Goal: Task Accomplishment & Management: Manage account settings

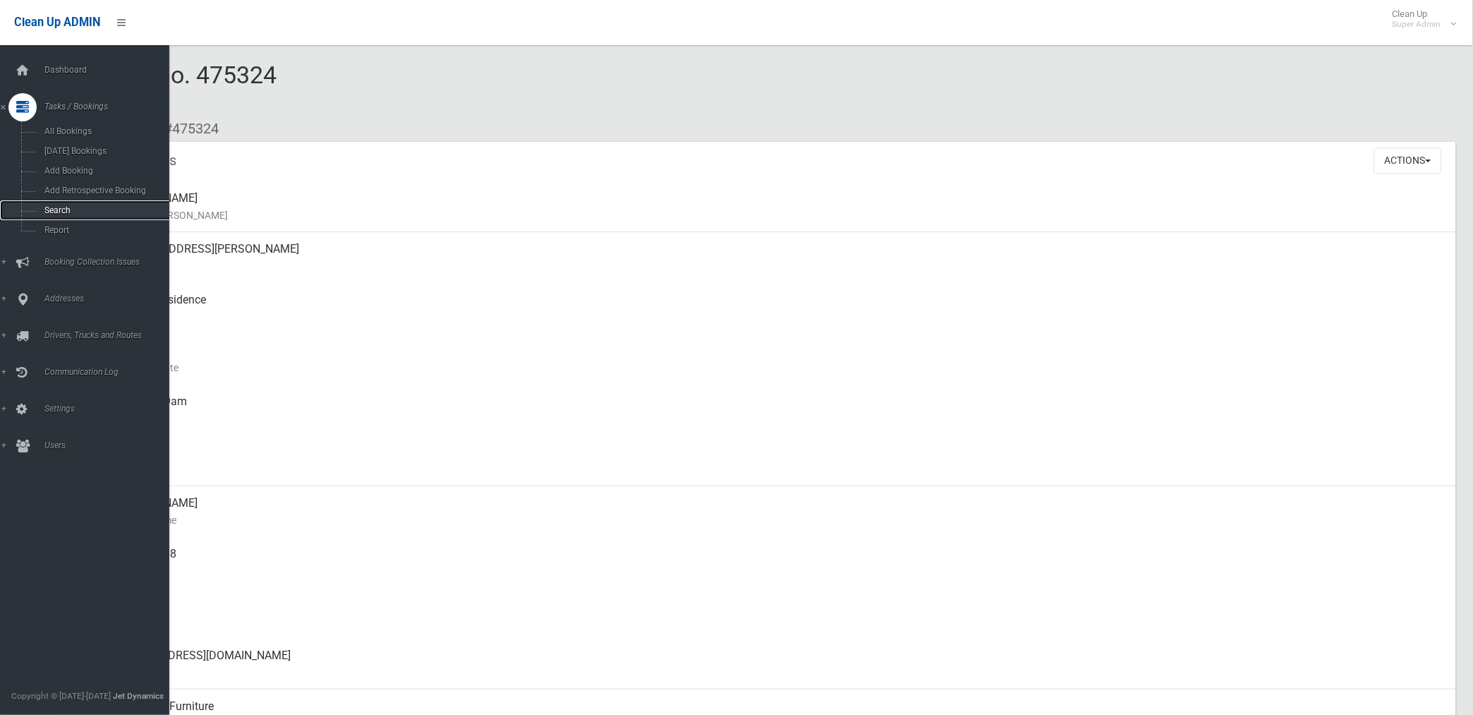
click at [58, 207] on span "Search" at bounding box center [104, 210] width 129 height 10
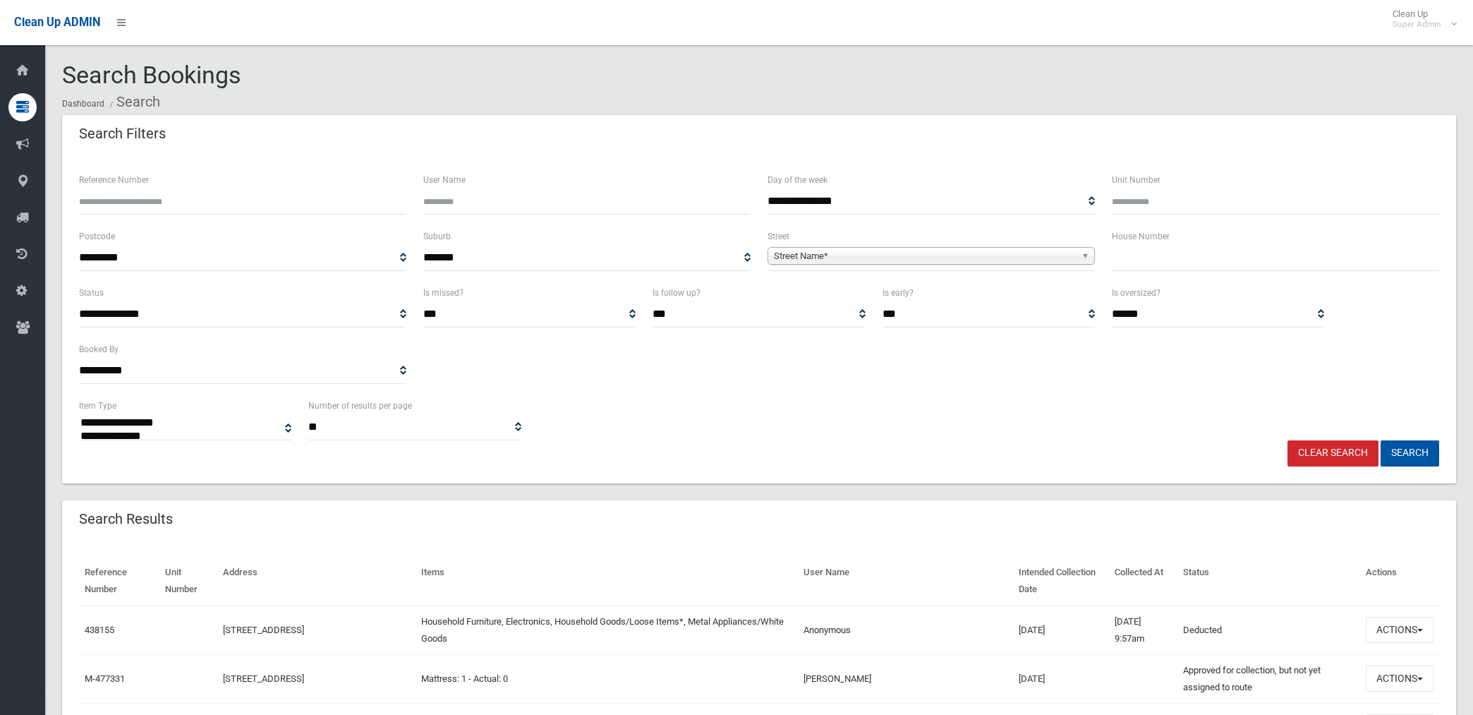
select select
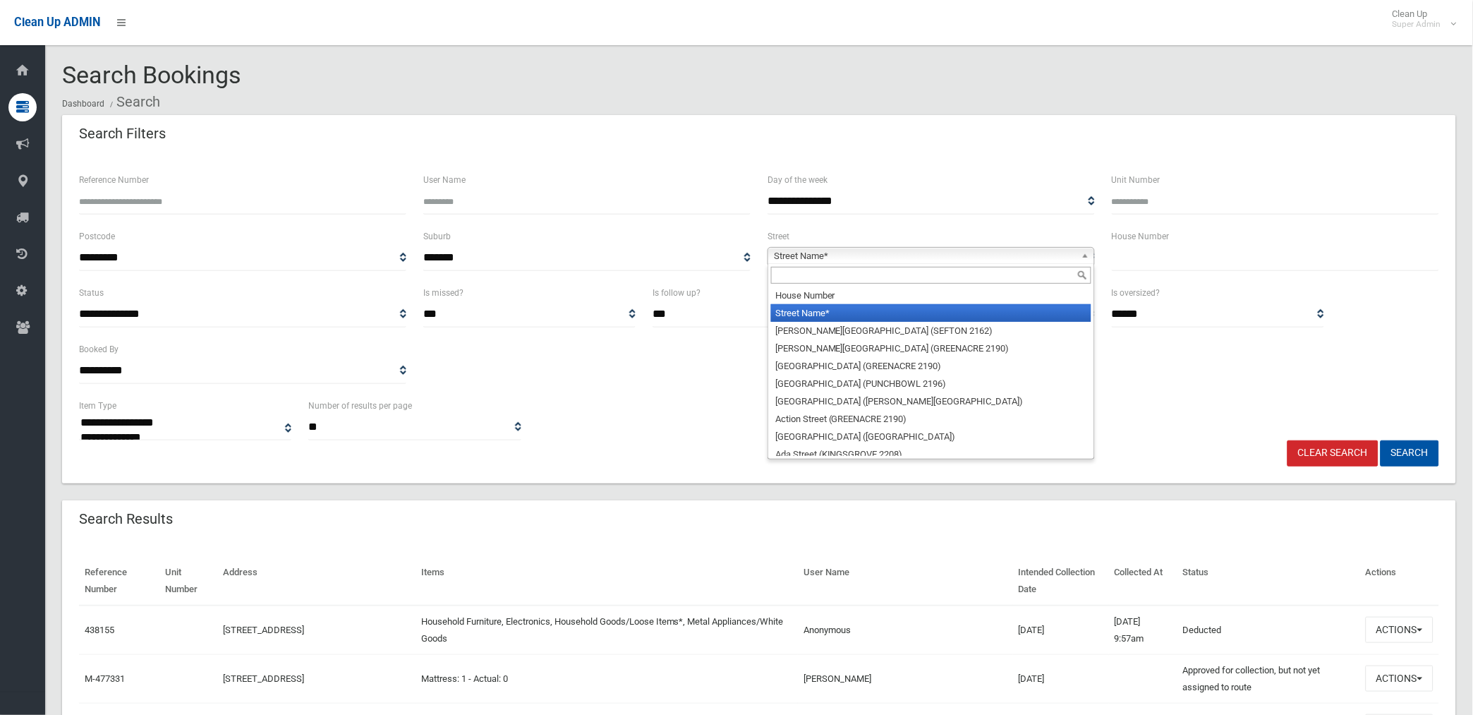
click at [808, 249] on span "Street Name*" at bounding box center [925, 256] width 302 height 17
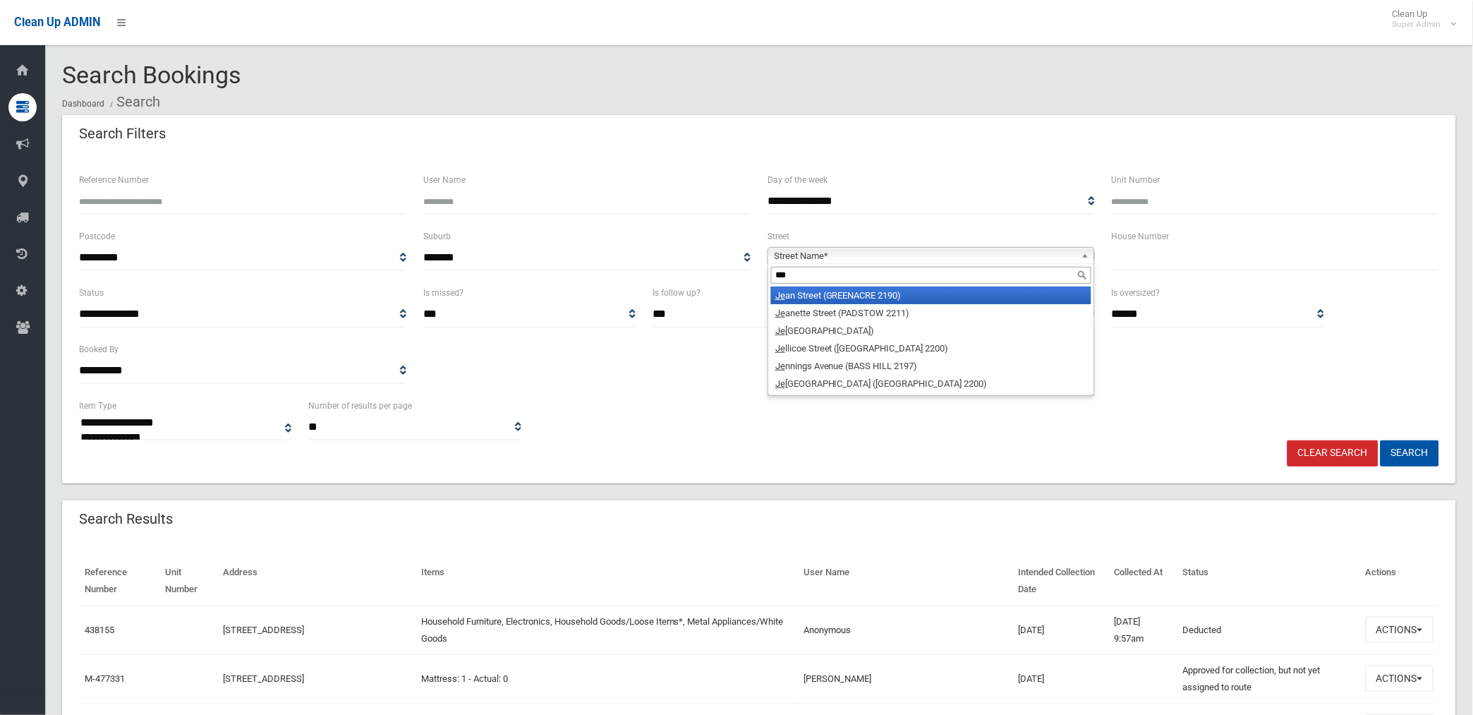
type input "****"
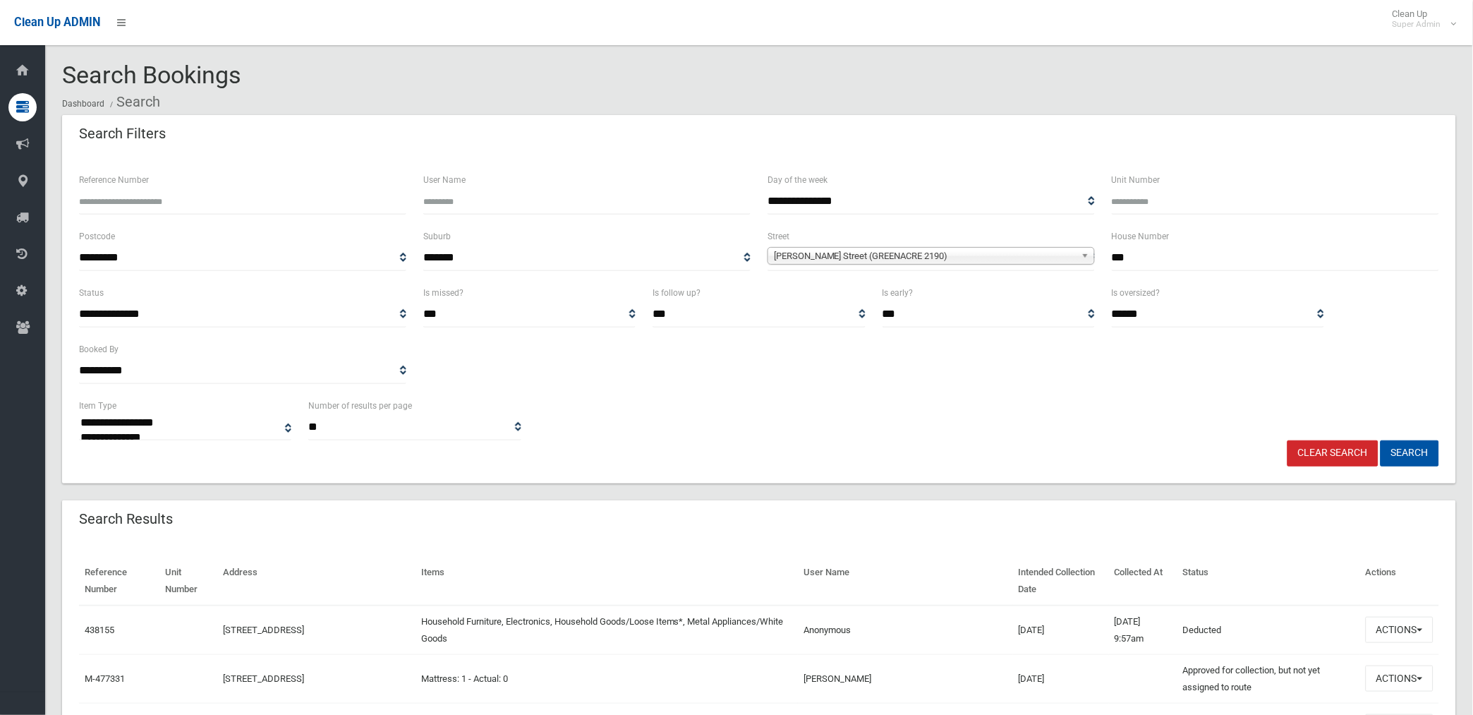
type input "***"
click at [1381, 440] on button "Search" at bounding box center [1410, 453] width 59 height 26
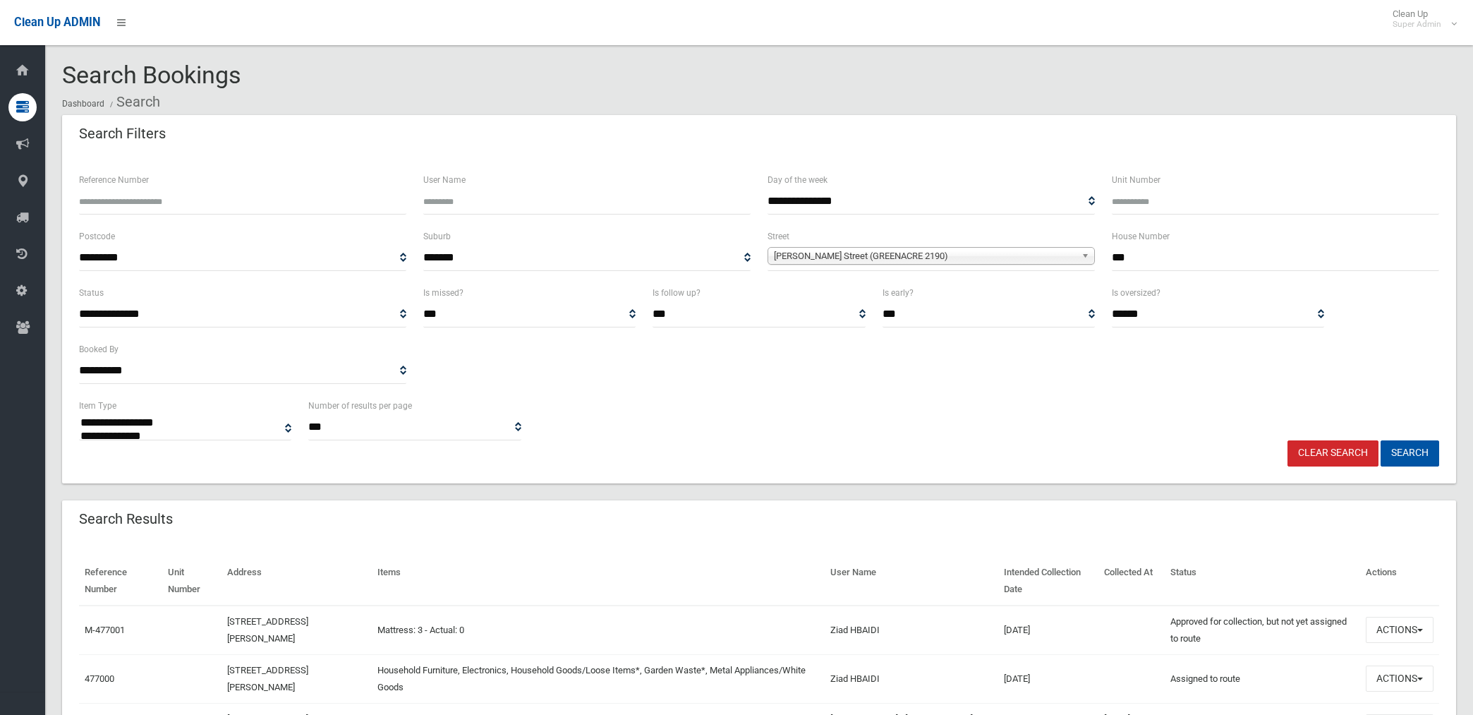
select select
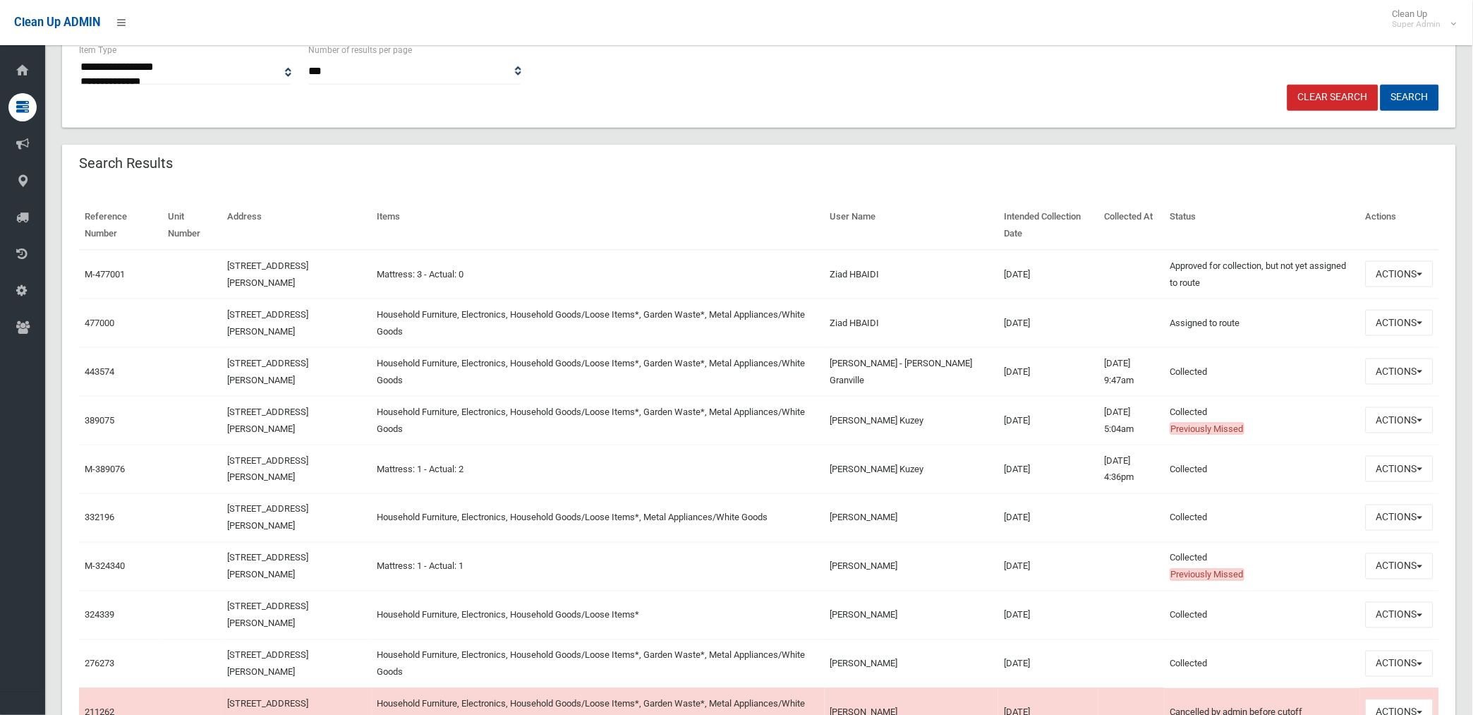
scroll to position [392, 0]
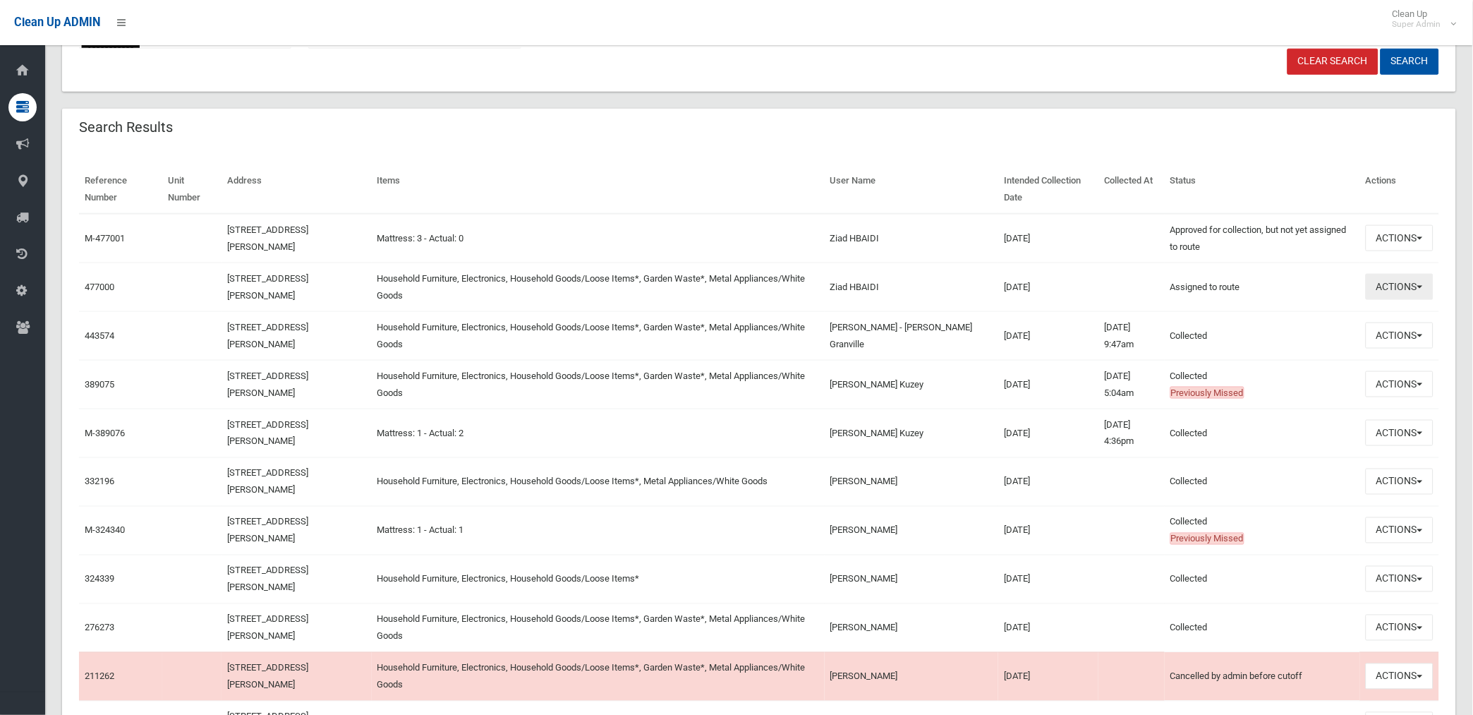
click at [1398, 286] on button "Actions" at bounding box center [1400, 287] width 68 height 26
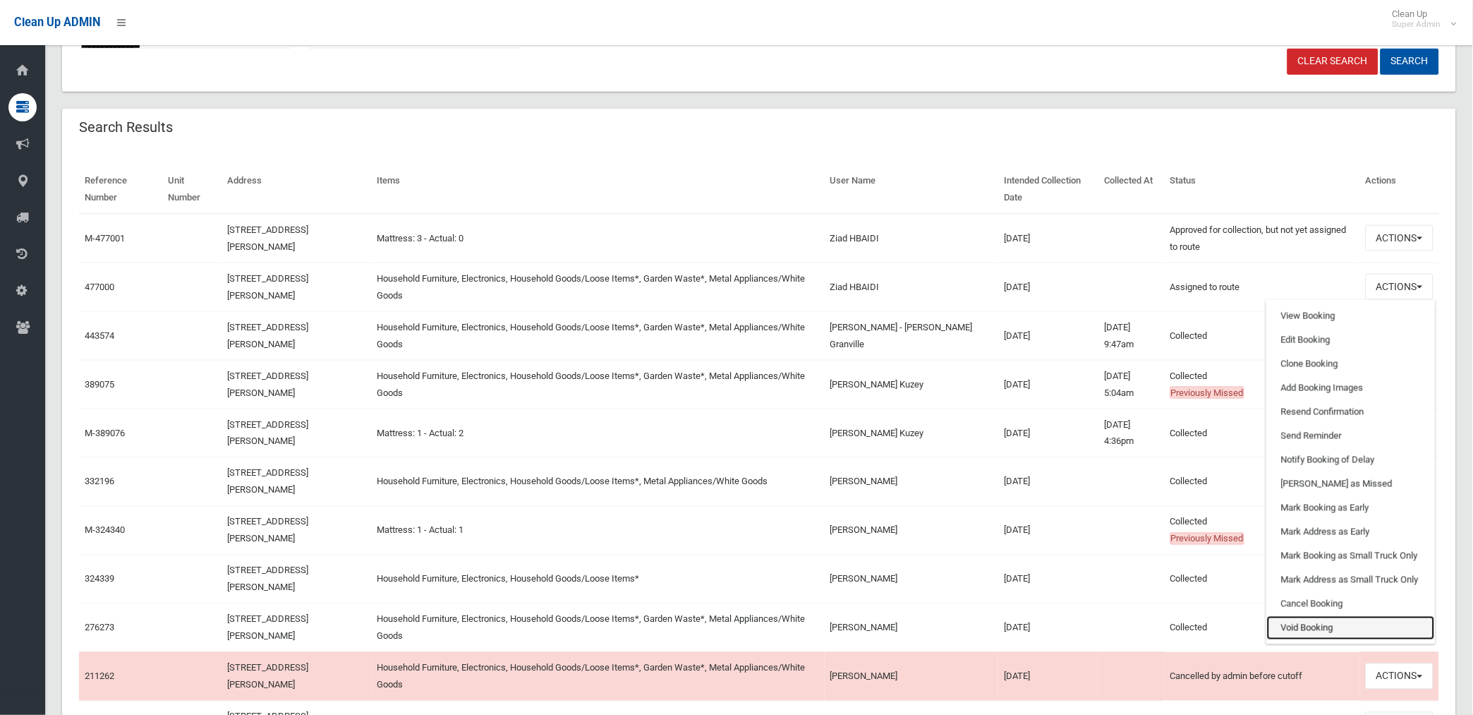
click at [1299, 623] on link "Void Booking" at bounding box center [1351, 628] width 168 height 24
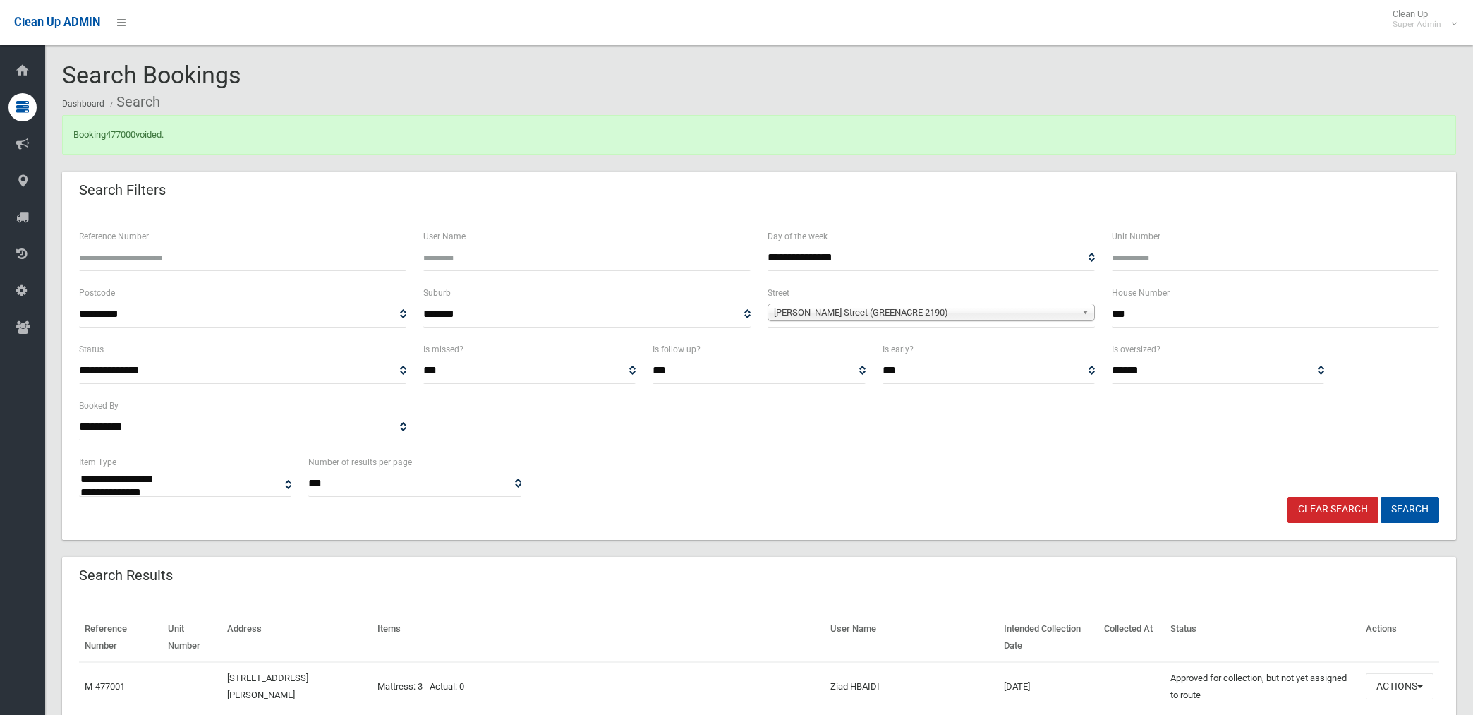
select select
click at [115, 137] on link "477000" at bounding box center [121, 134] width 30 height 11
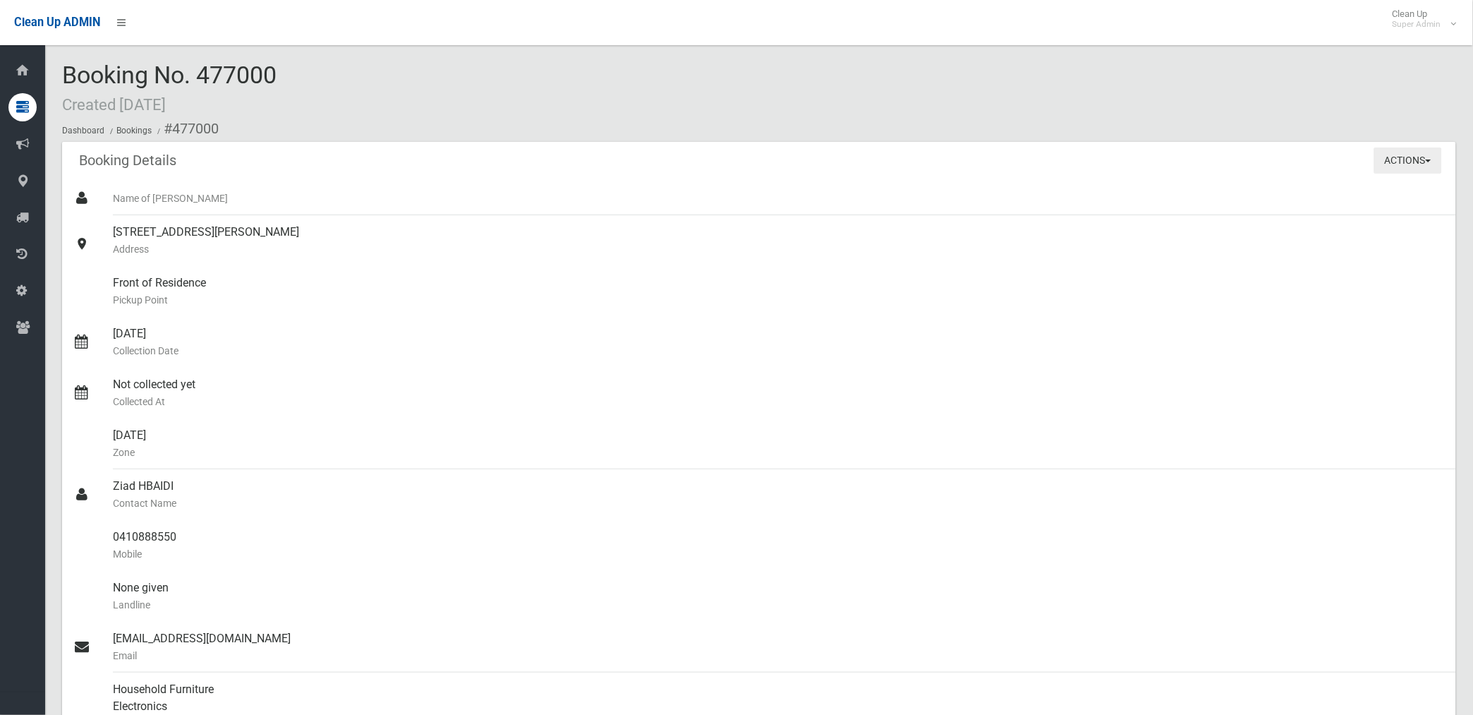
click at [1395, 157] on button "Actions" at bounding box center [1408, 160] width 68 height 26
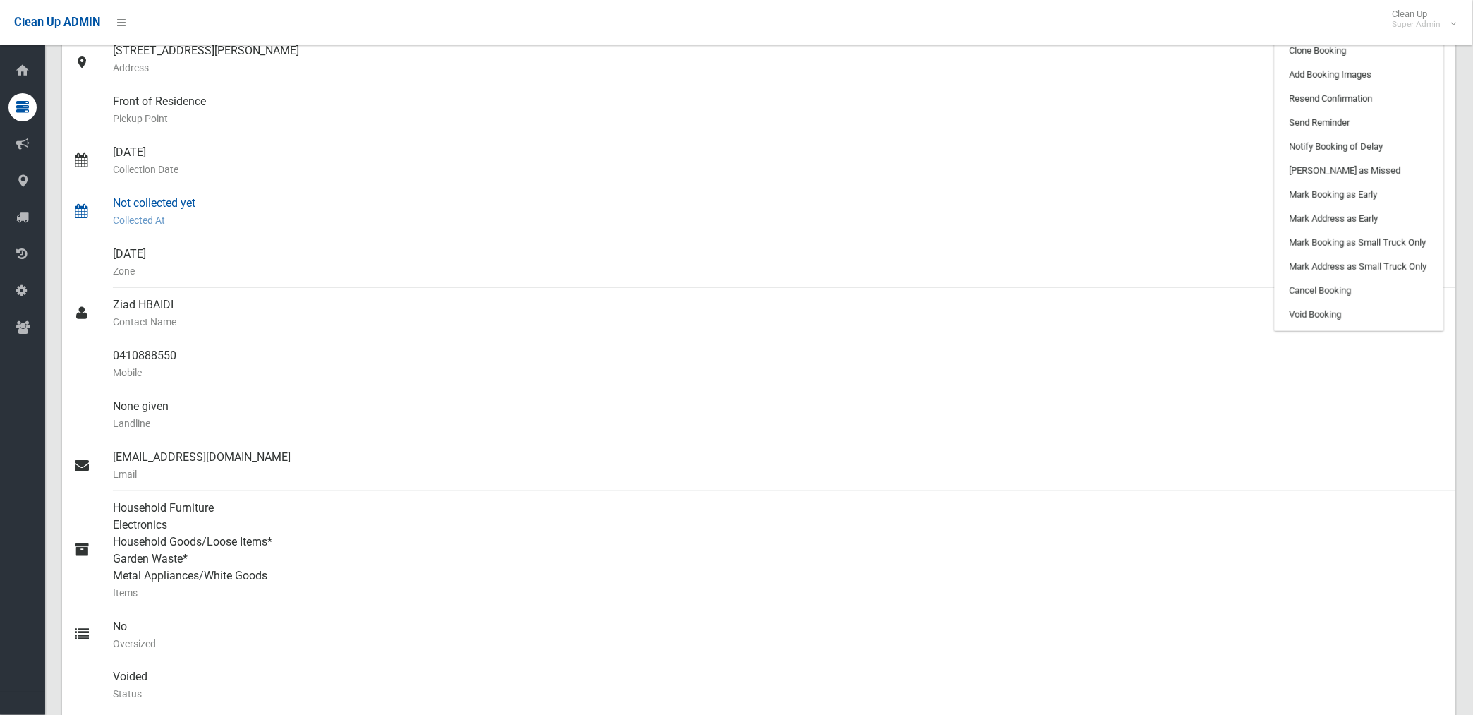
scroll to position [78, 0]
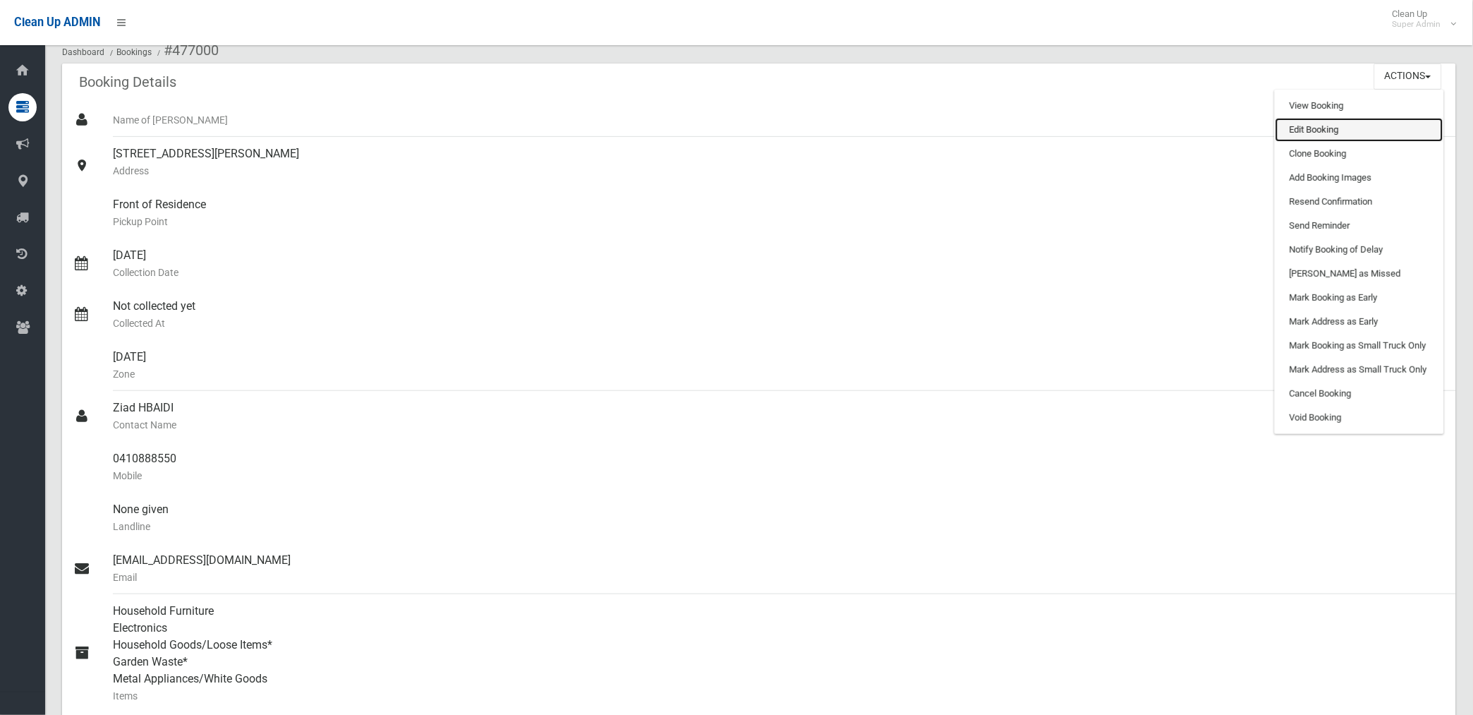
click at [1331, 131] on link "Edit Booking" at bounding box center [1359, 130] width 168 height 24
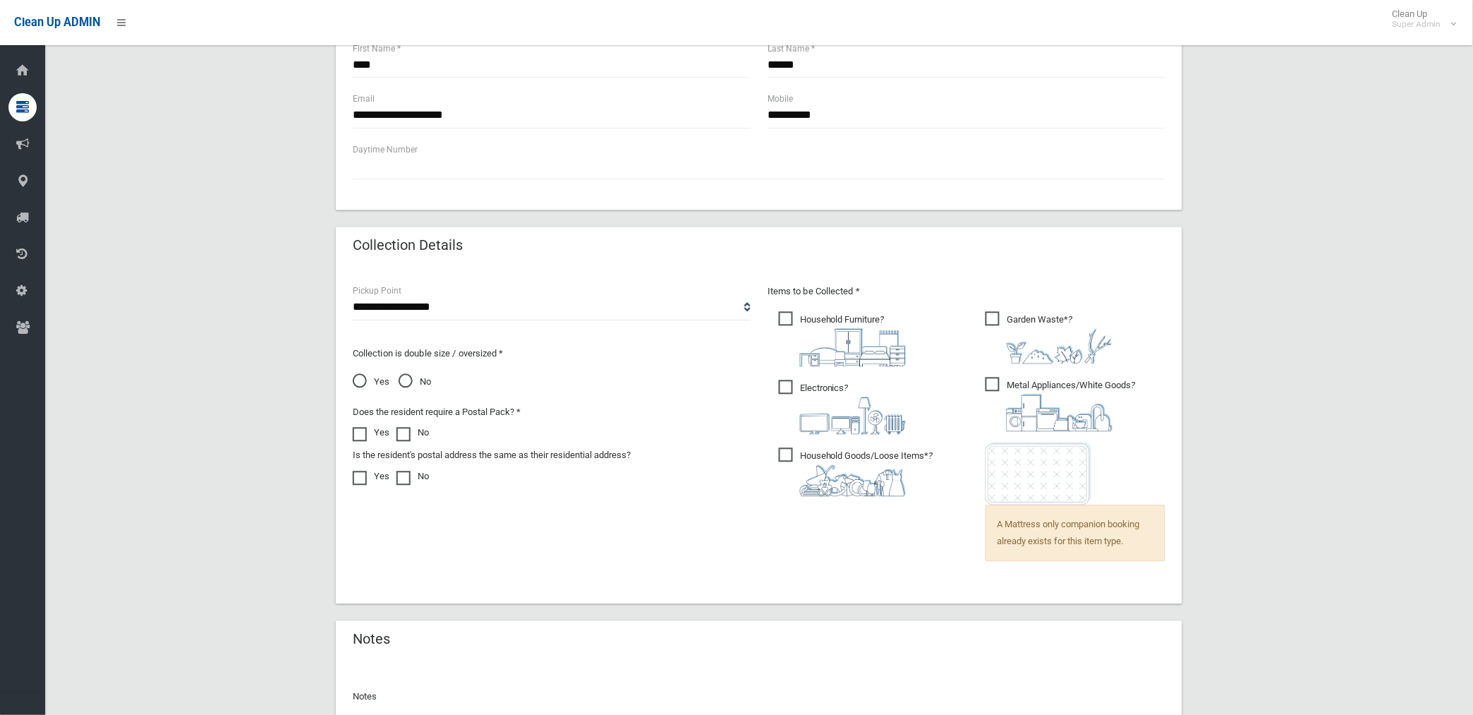
scroll to position [908, 0]
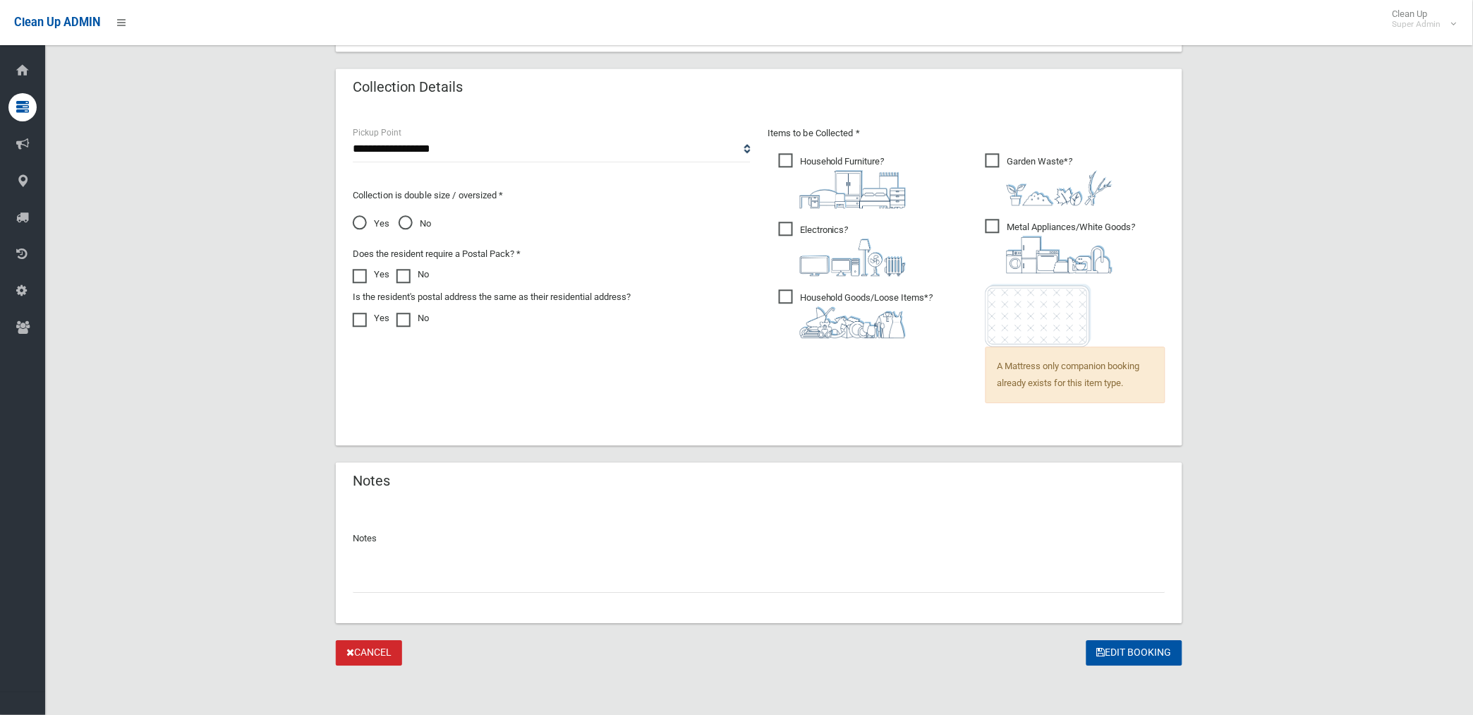
click at [436, 580] on input "text" at bounding box center [759, 579] width 813 height 26
drag, startPoint x: 559, startPoint y: 576, endPoint x: 344, endPoint y: 596, distance: 216.1
click at [344, 596] on div "**********" at bounding box center [759, 562] width 847 height 121
type input "**********"
drag, startPoint x: 629, startPoint y: 554, endPoint x: 665, endPoint y: 559, distance: 36.4
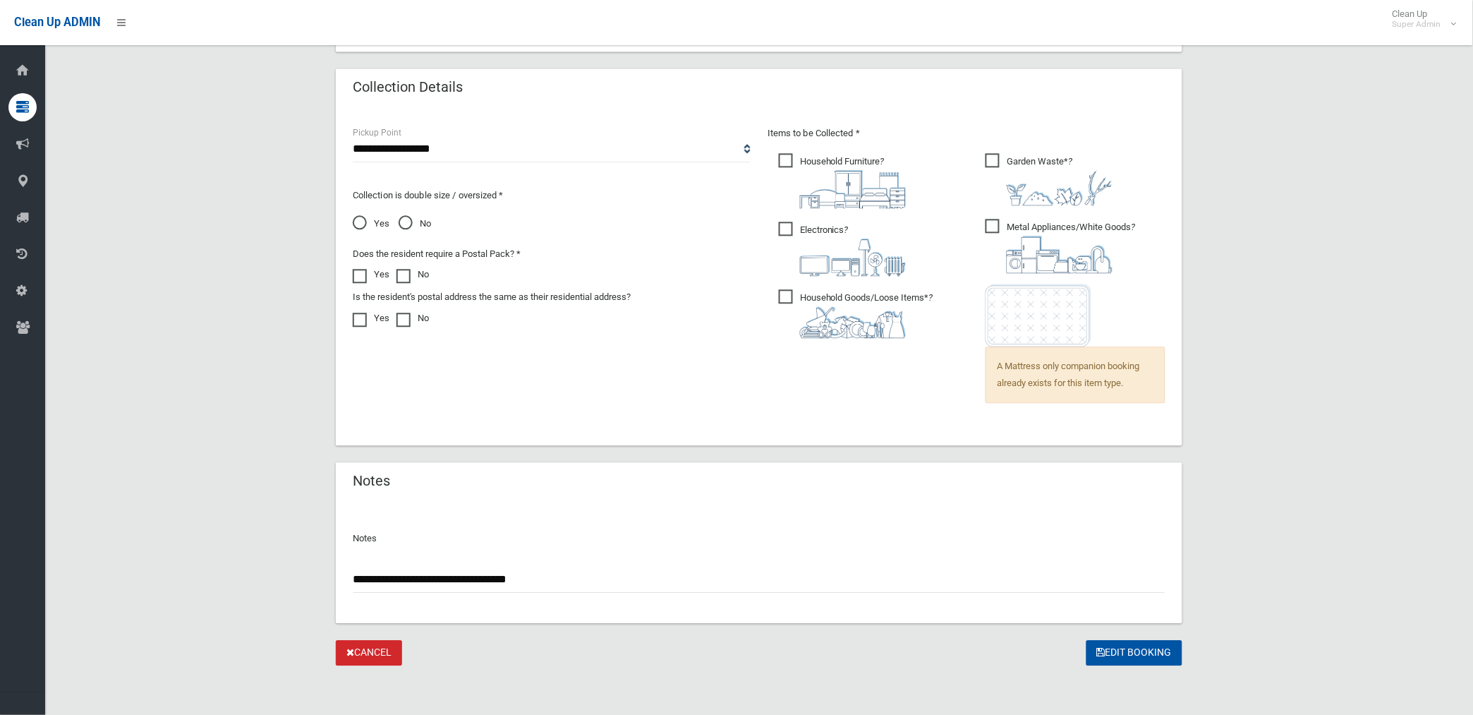
click at [629, 555] on div "**********" at bounding box center [759, 573] width 813 height 37
drag, startPoint x: 1156, startPoint y: 657, endPoint x: 932, endPoint y: 580, distance: 236.7
click at [1156, 657] on button "Edit Booking" at bounding box center [1134, 653] width 96 height 26
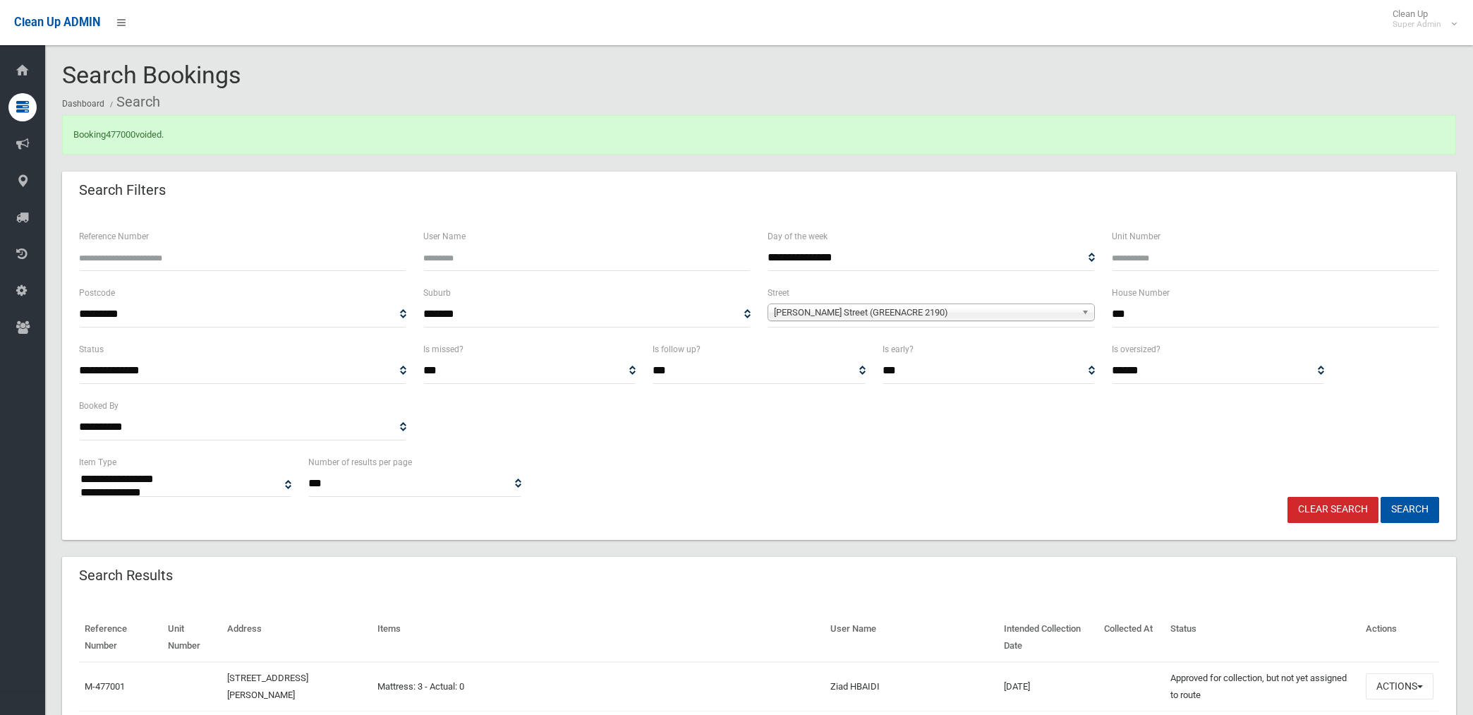
select select
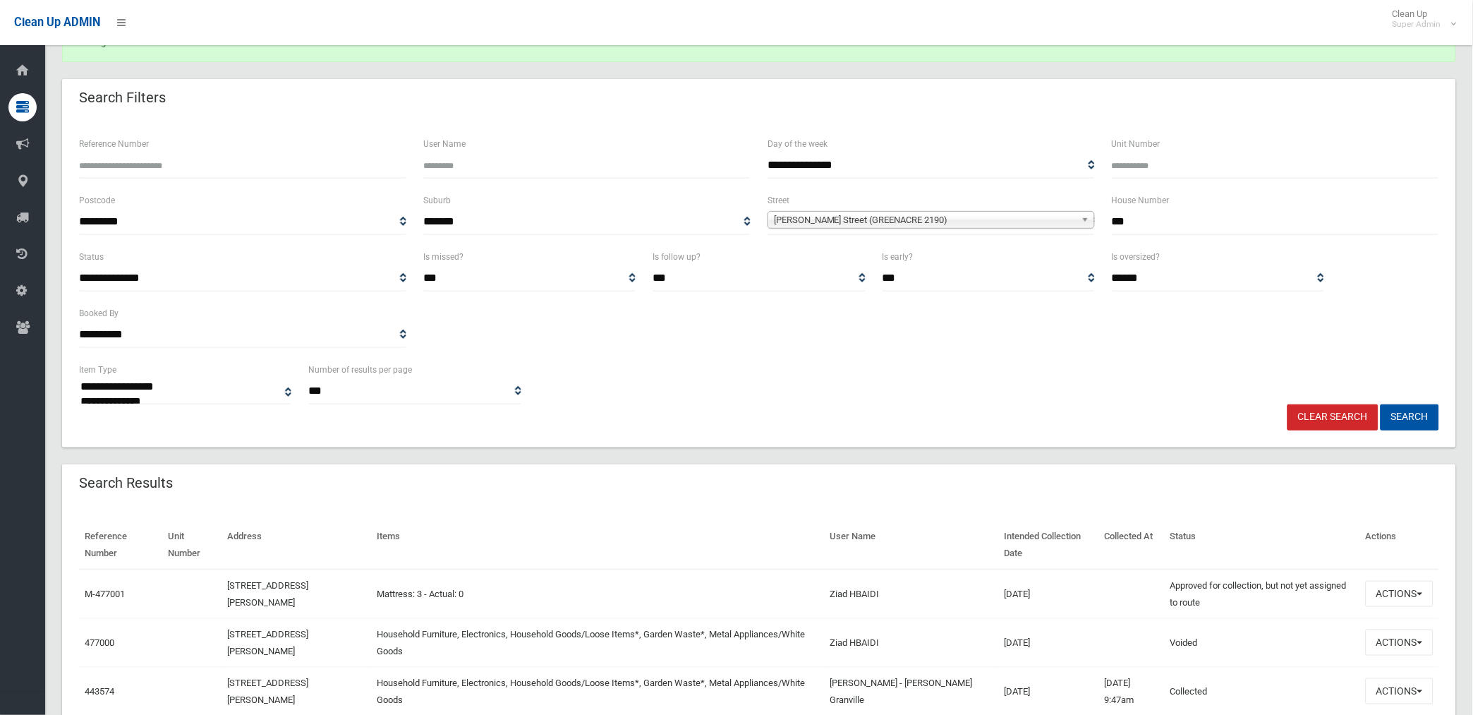
scroll to position [235, 0]
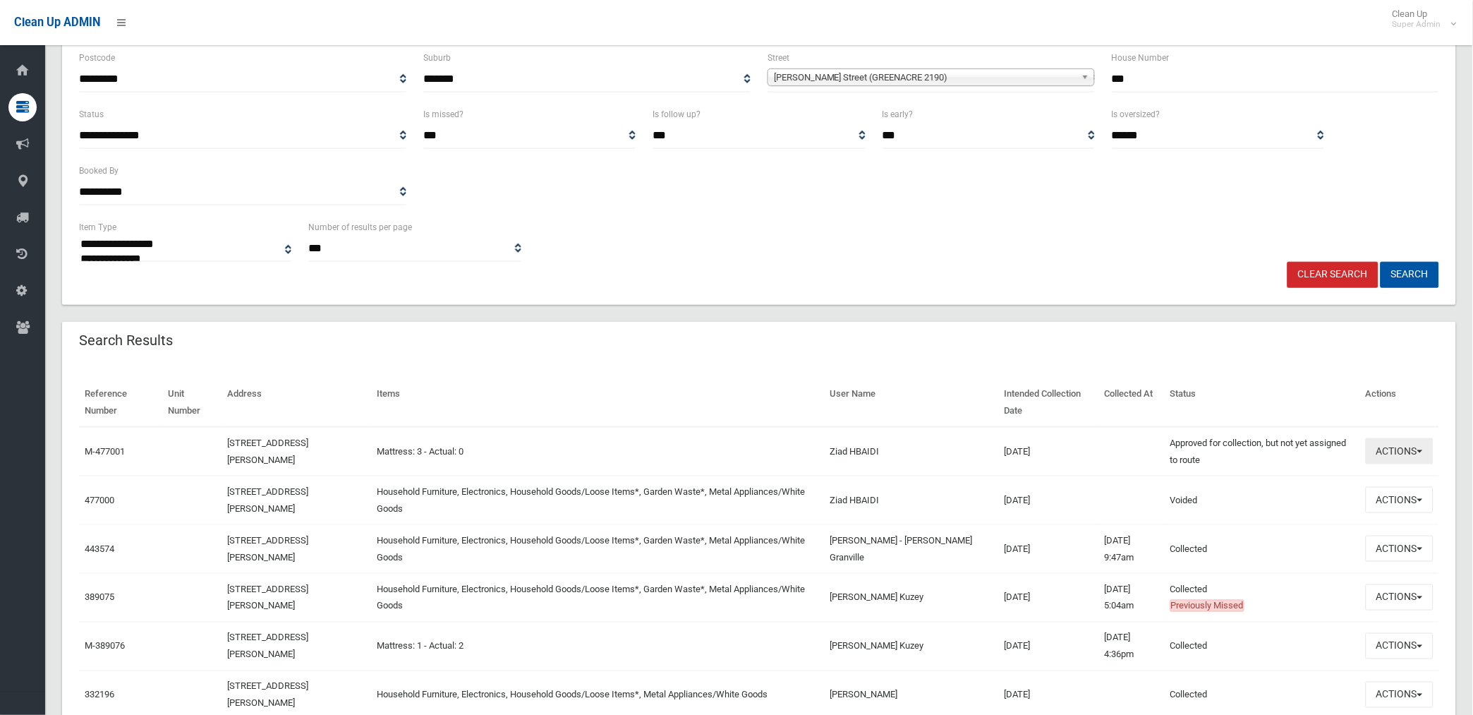
click at [1391, 451] on button "Actions" at bounding box center [1400, 451] width 68 height 26
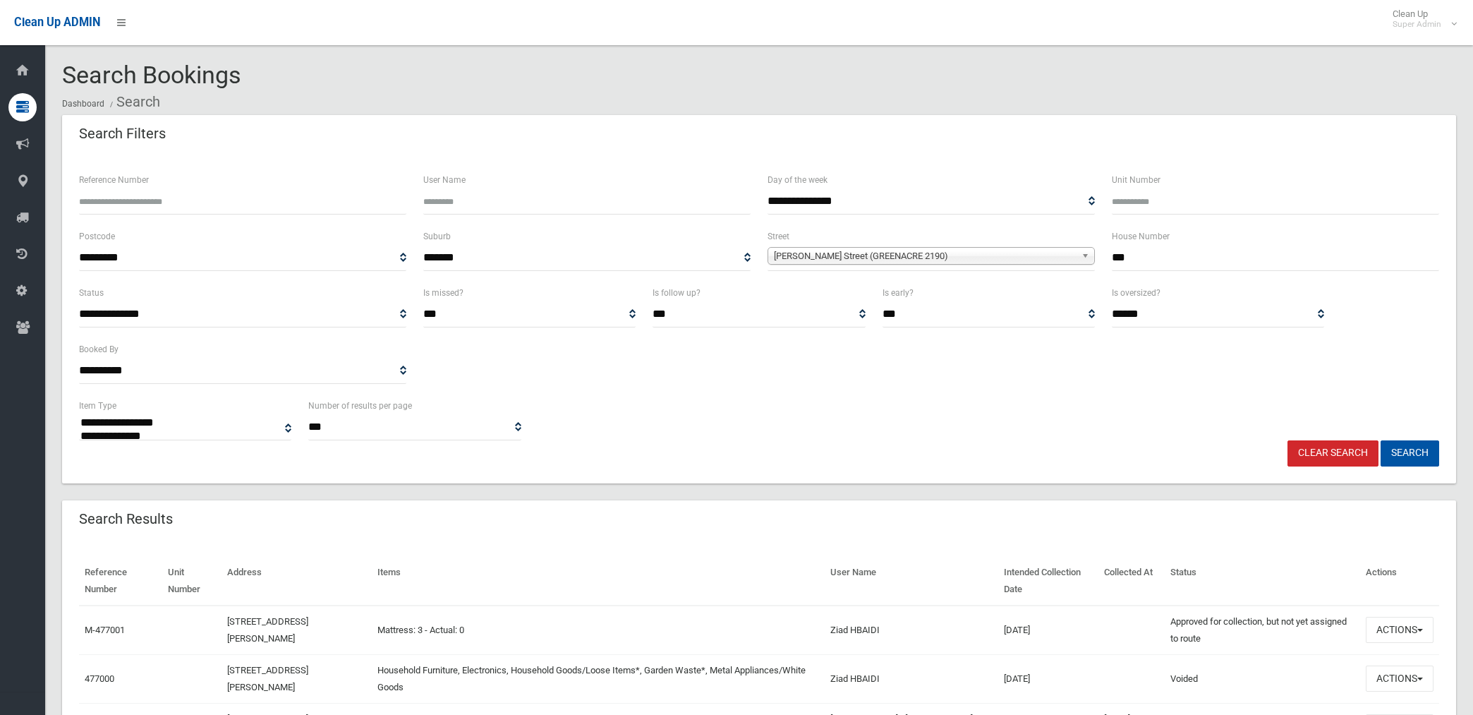
select select
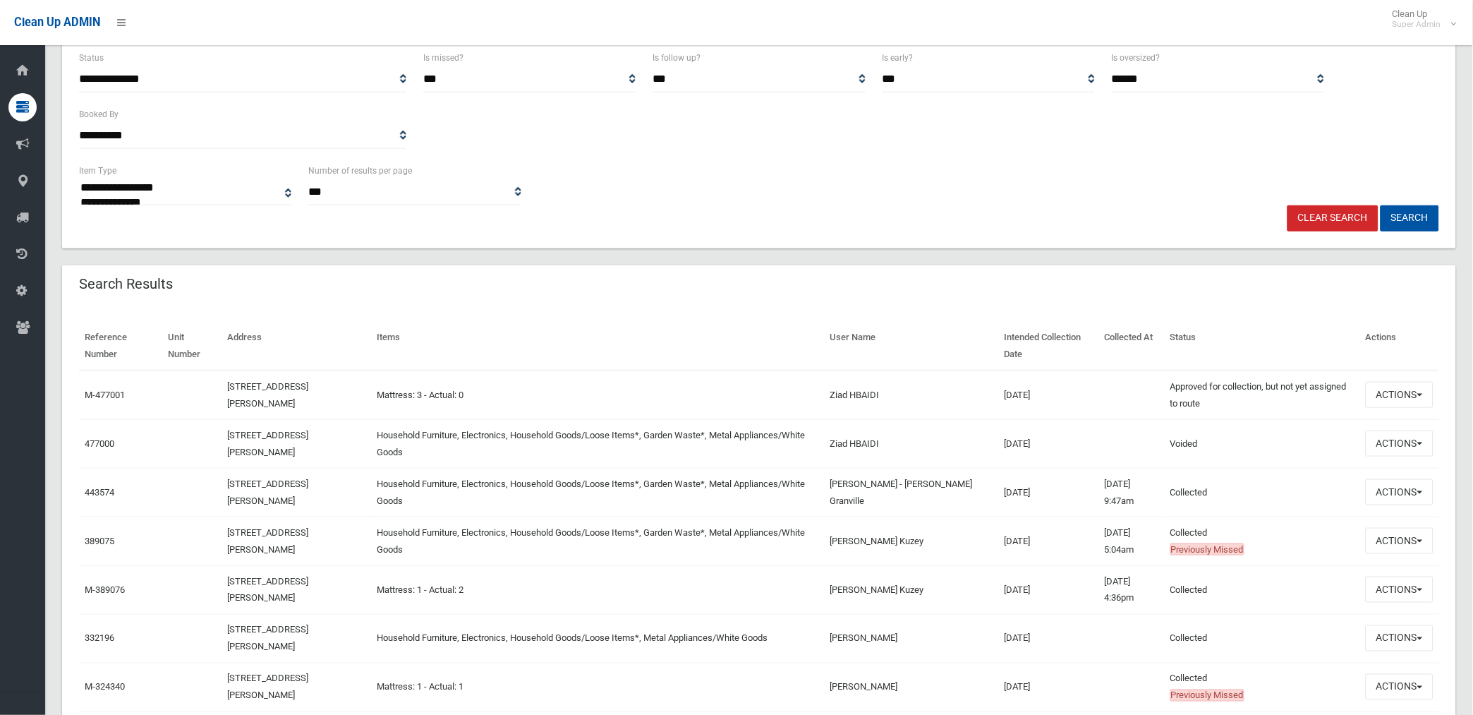
scroll to position [235, 0]
click at [1395, 389] on button "Actions" at bounding box center [1400, 395] width 68 height 26
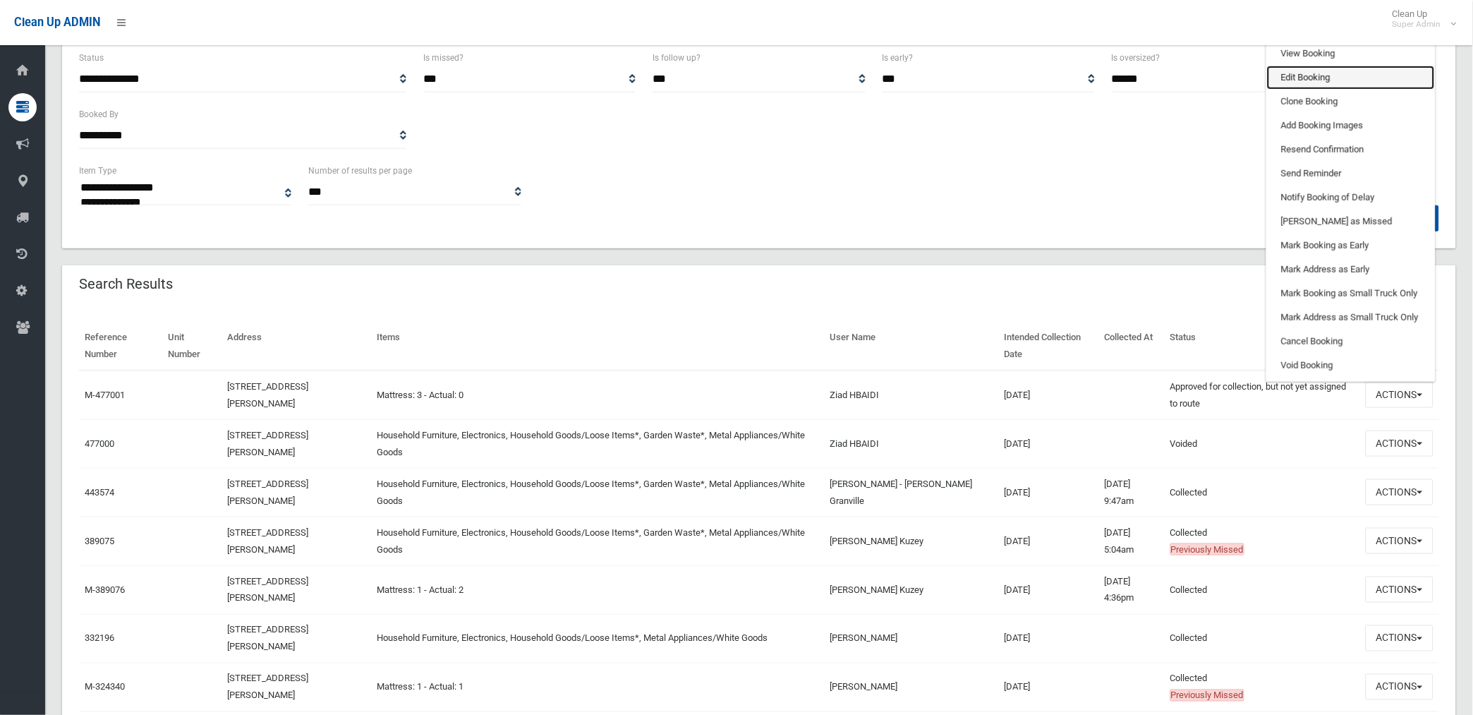
click at [1313, 75] on link "Edit Booking" at bounding box center [1351, 78] width 168 height 24
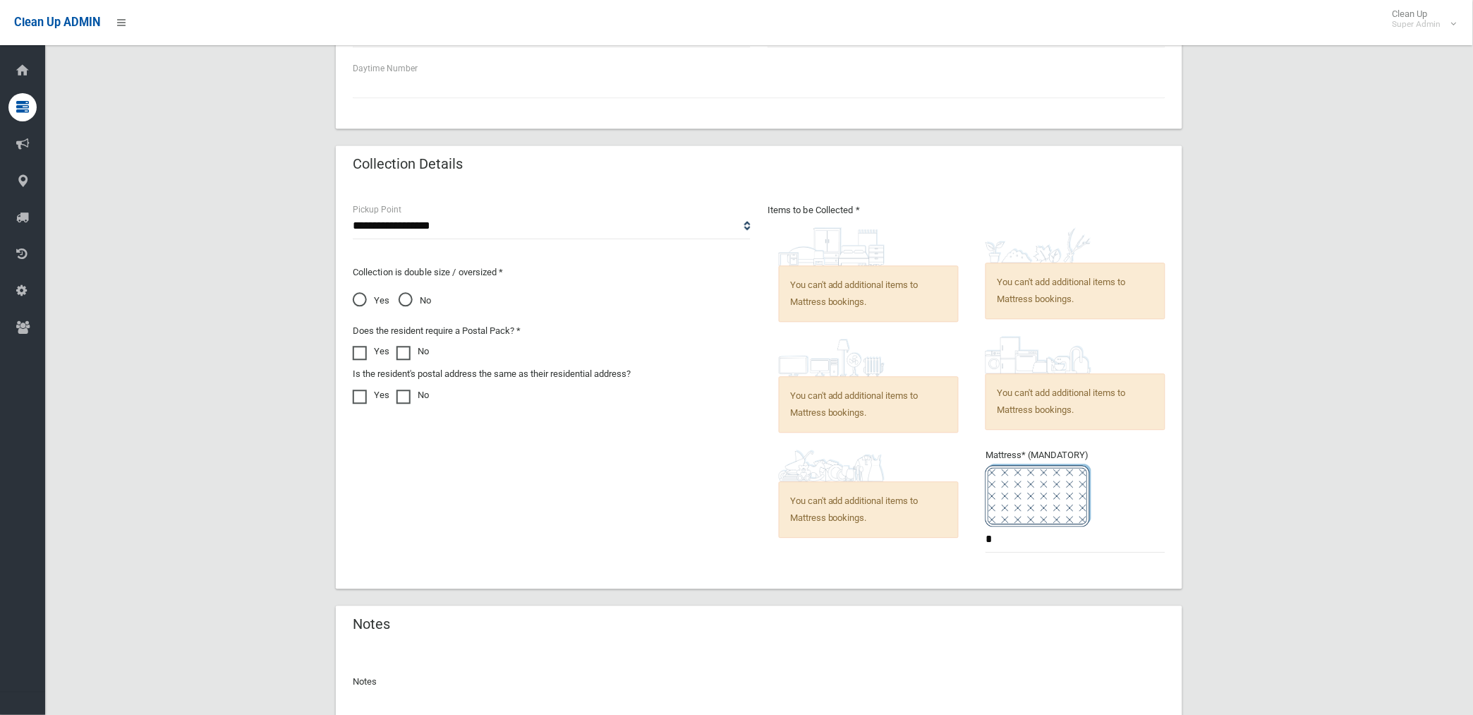
scroll to position [976, 0]
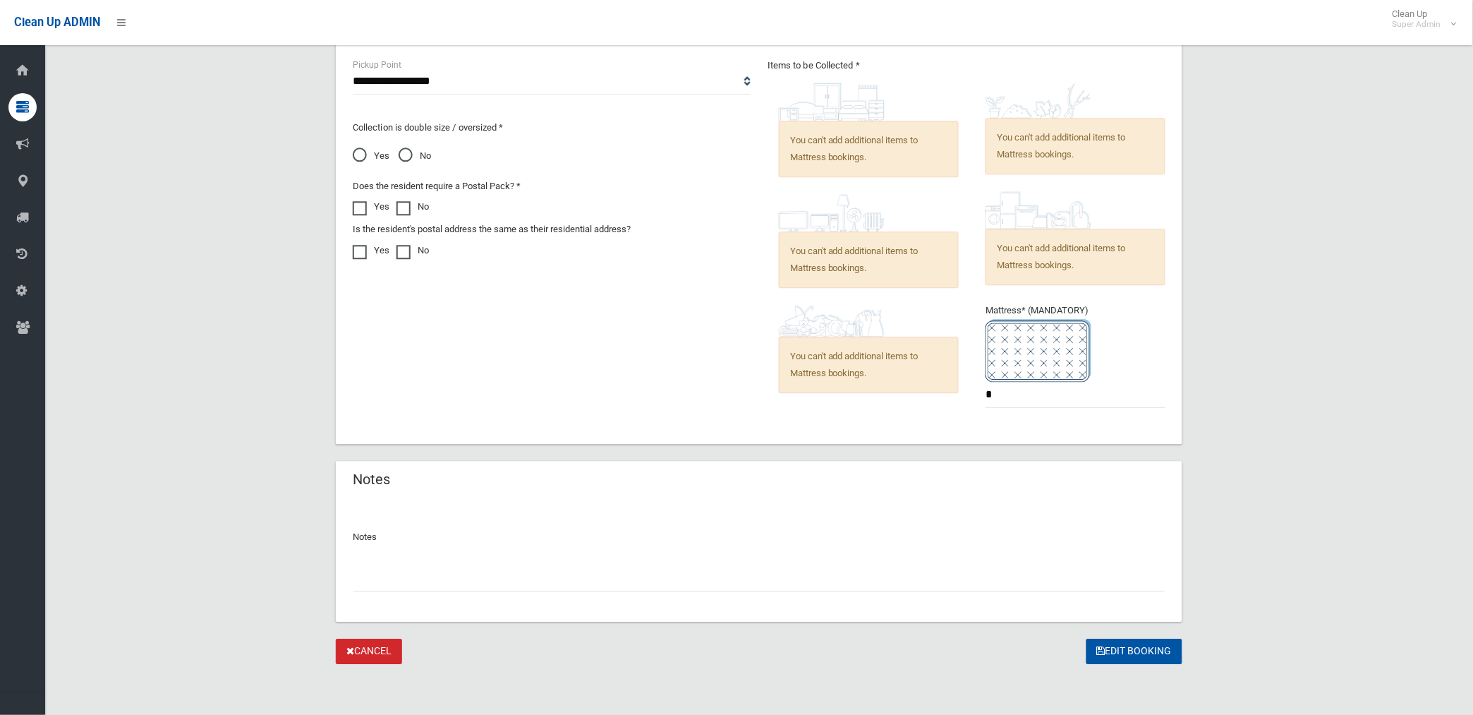
click at [468, 576] on input "text" at bounding box center [759, 578] width 813 height 26
paste input "**********"
type input "**********"
click at [1120, 647] on button "Edit Booking" at bounding box center [1134, 651] width 96 height 26
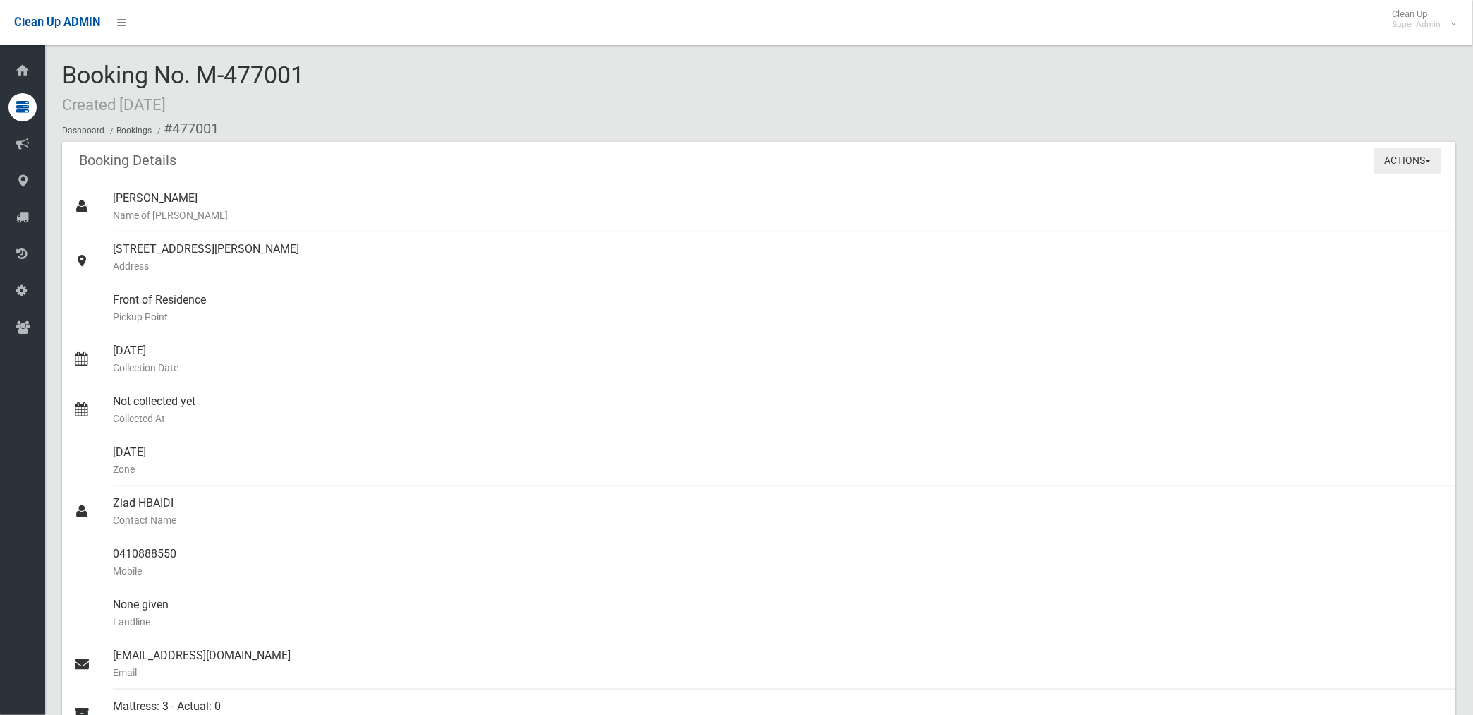
click at [1416, 150] on button "Actions" at bounding box center [1408, 160] width 68 height 26
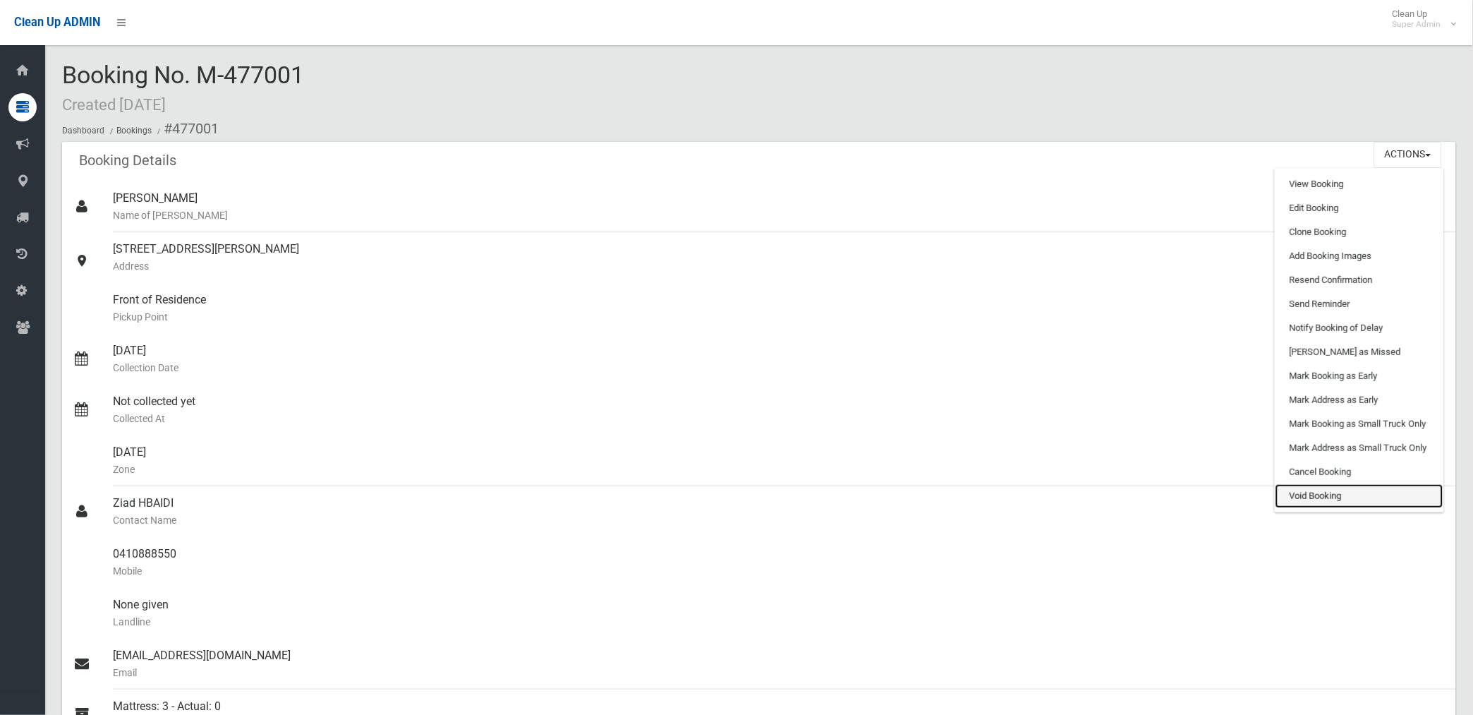
click at [1317, 492] on link "Void Booking" at bounding box center [1359, 496] width 168 height 24
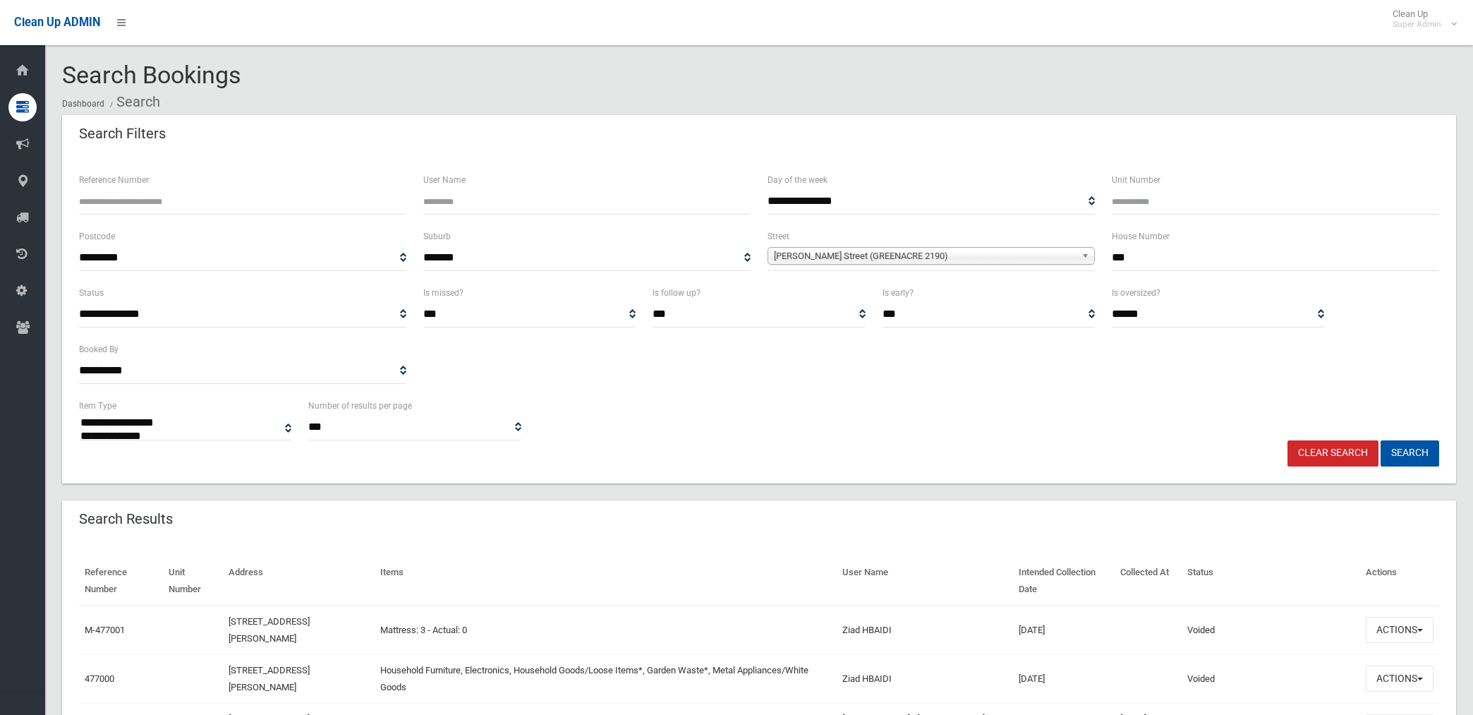
select select
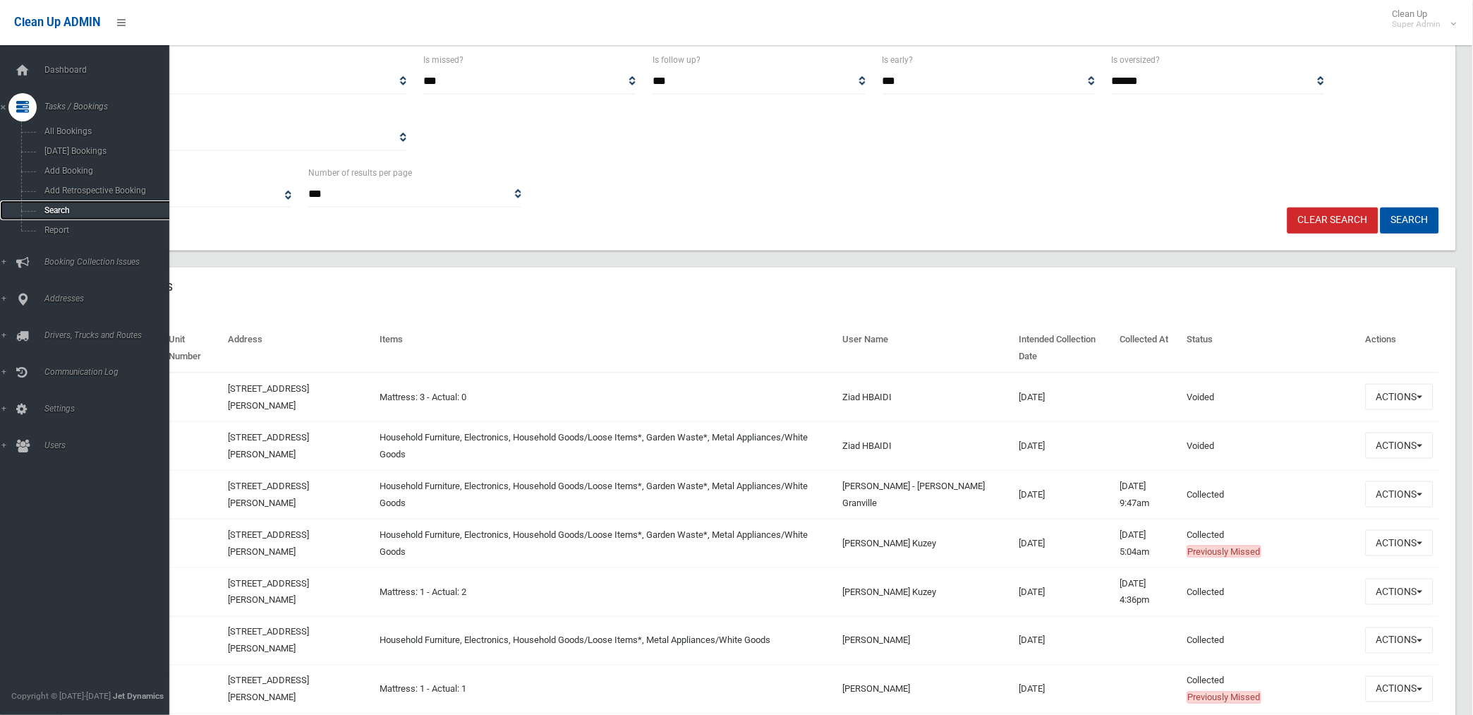
click at [62, 209] on span "Search" at bounding box center [104, 210] width 129 height 10
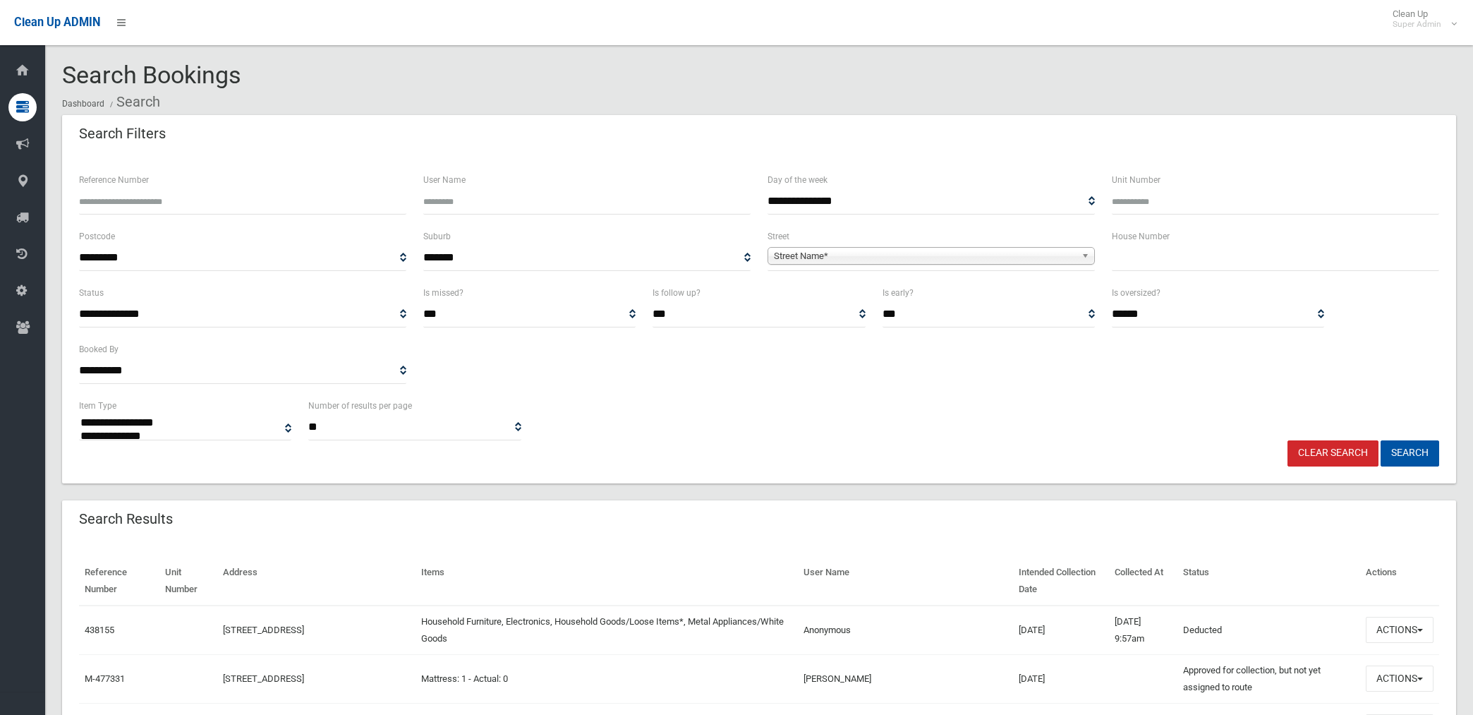
select select
click at [889, 255] on span "Street Name*" at bounding box center [925, 256] width 302 height 17
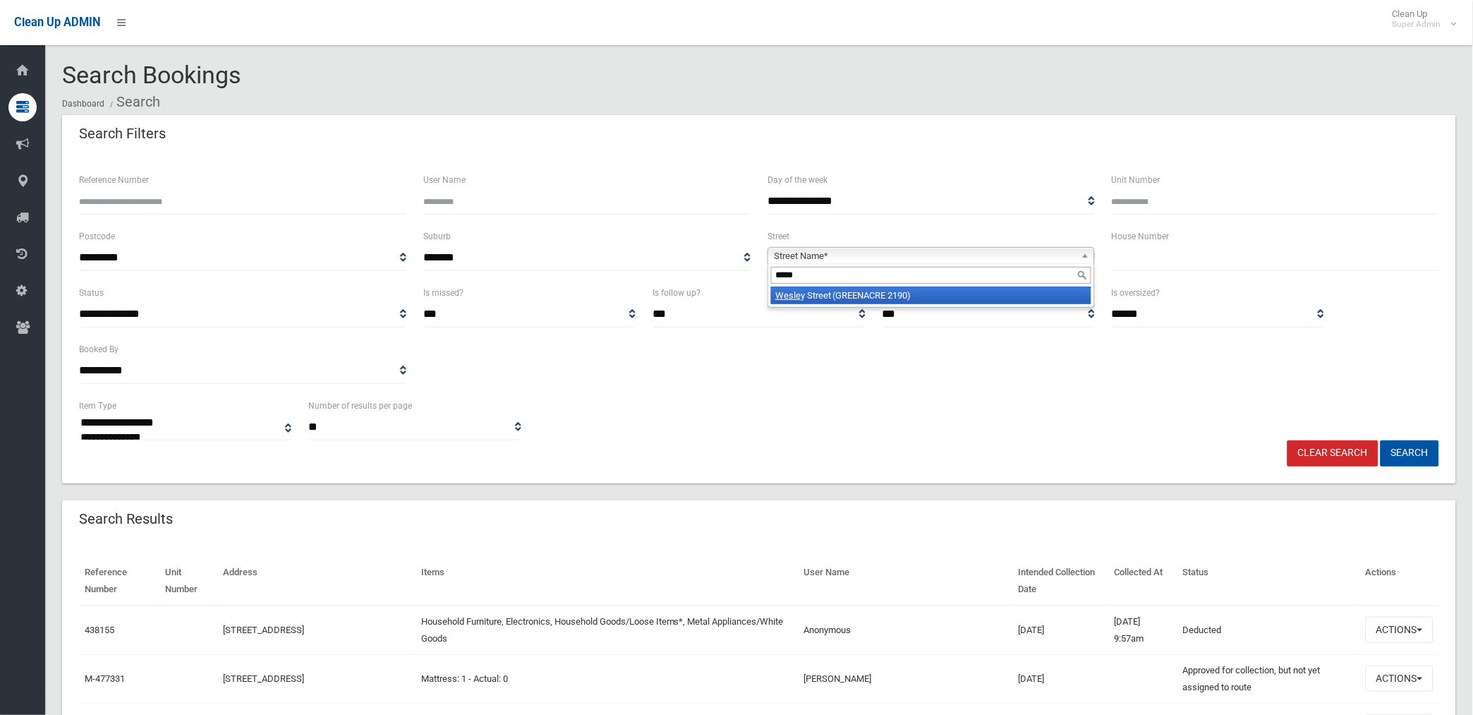
type input "******"
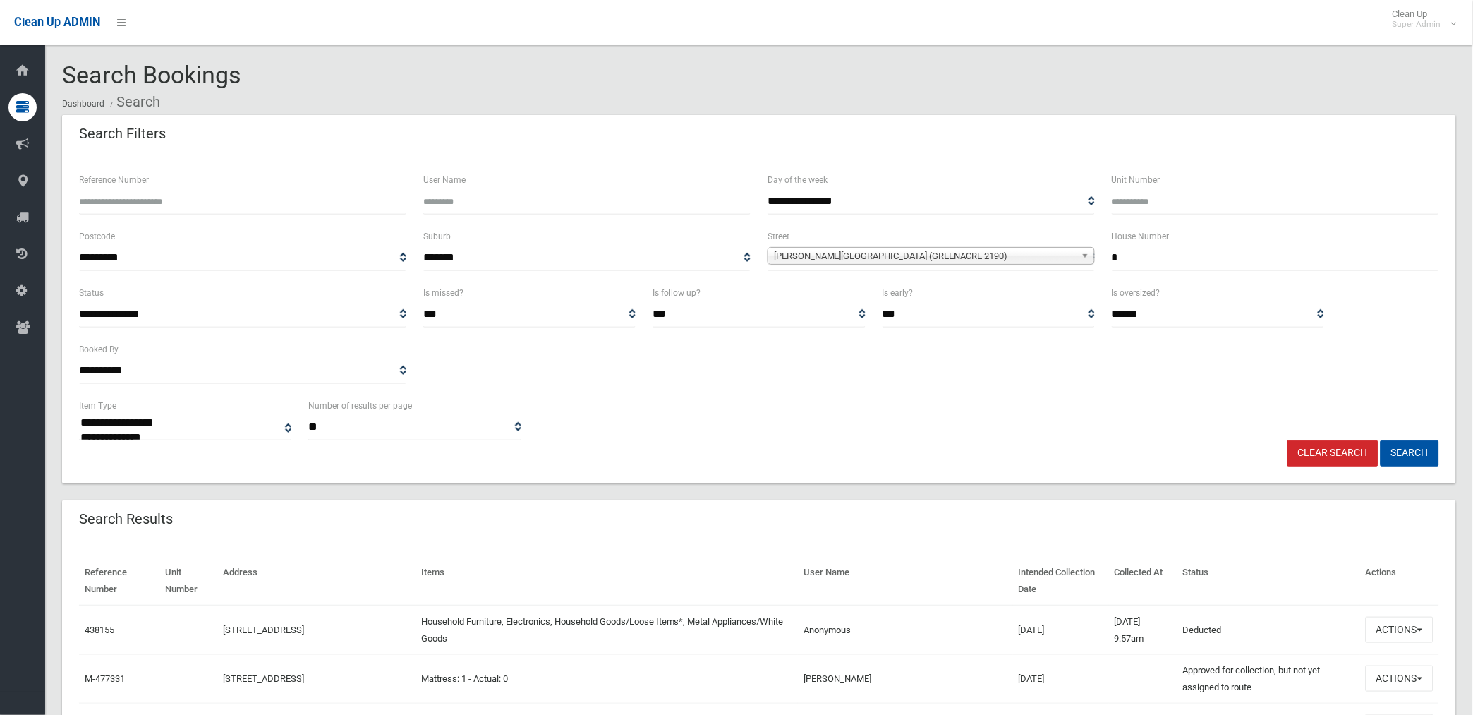
type input "*"
click at [1381, 440] on button "Search" at bounding box center [1410, 453] width 59 height 26
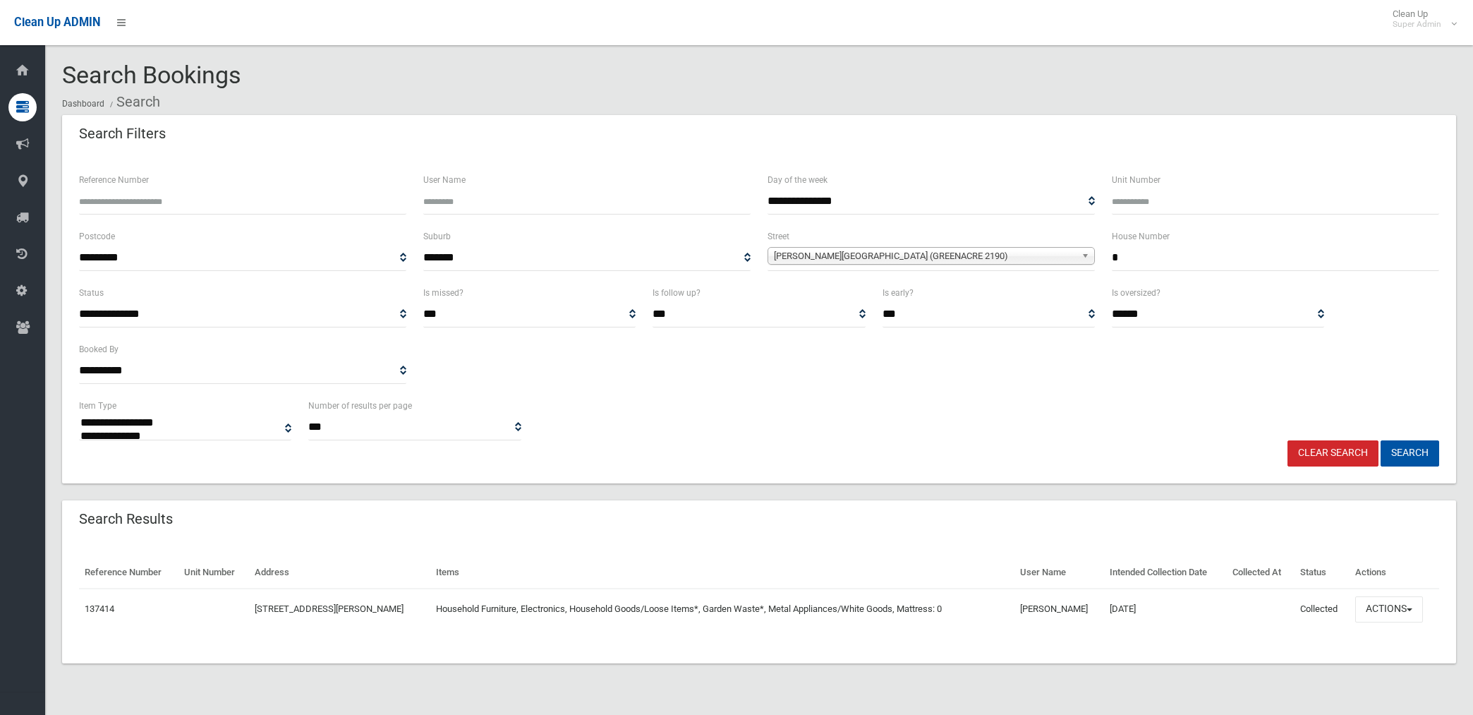
select select
click at [1386, 607] on button "Actions" at bounding box center [1389, 609] width 68 height 26
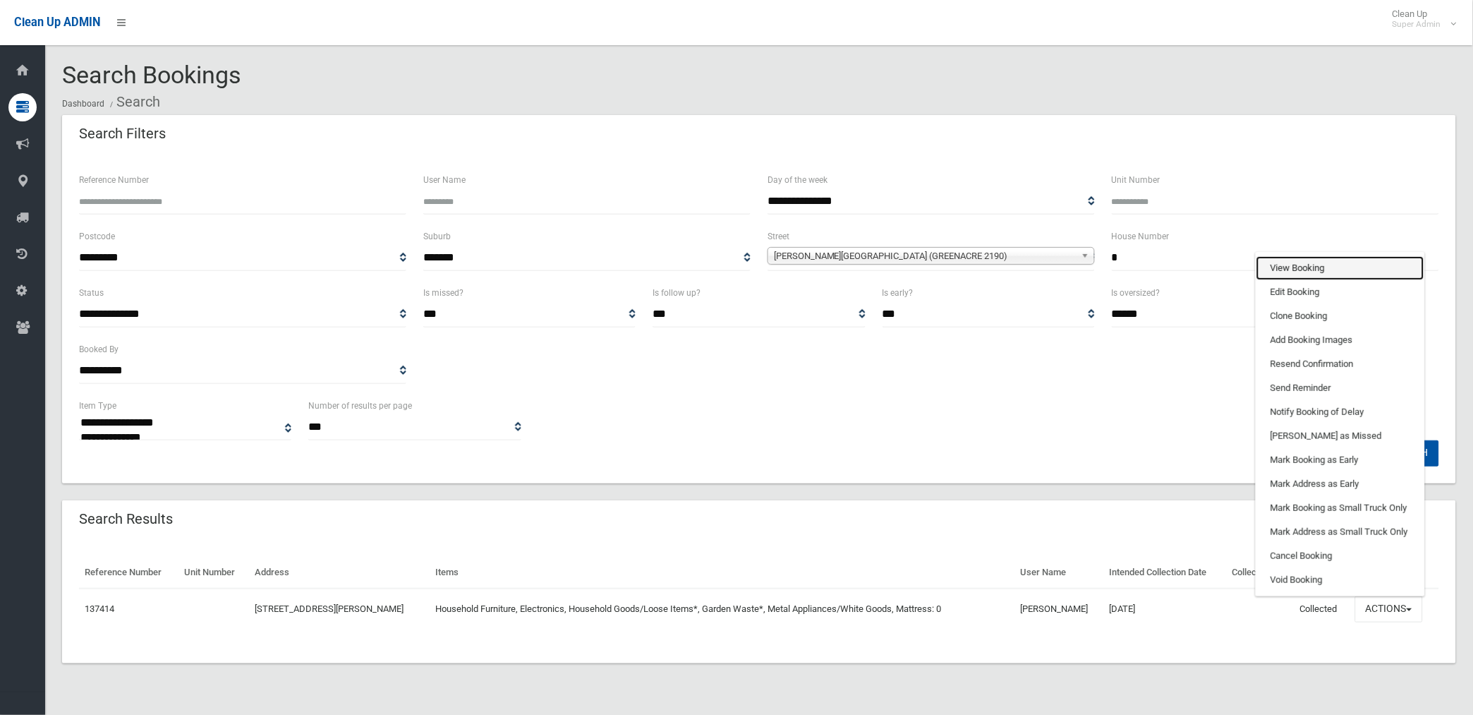
click at [1314, 268] on link "View Booking" at bounding box center [1340, 268] width 168 height 24
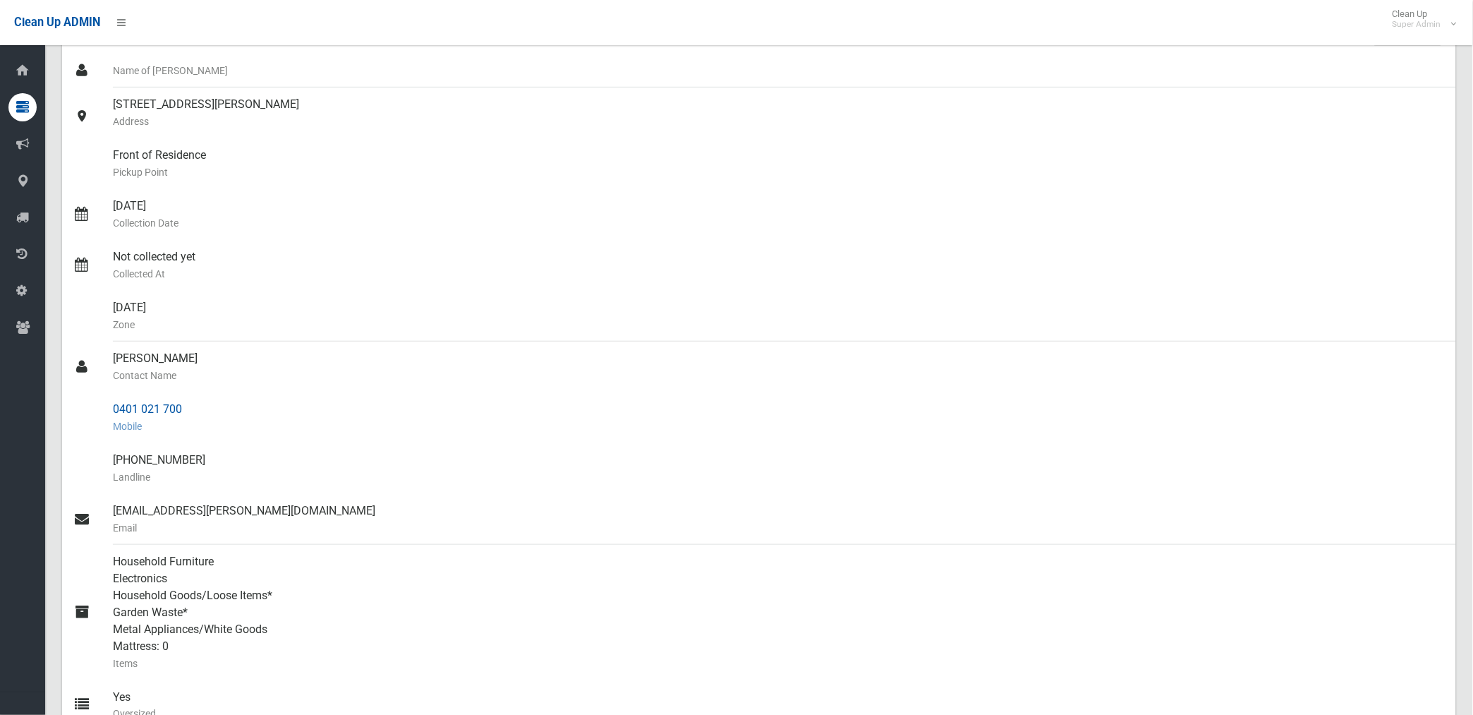
scroll to position [157, 0]
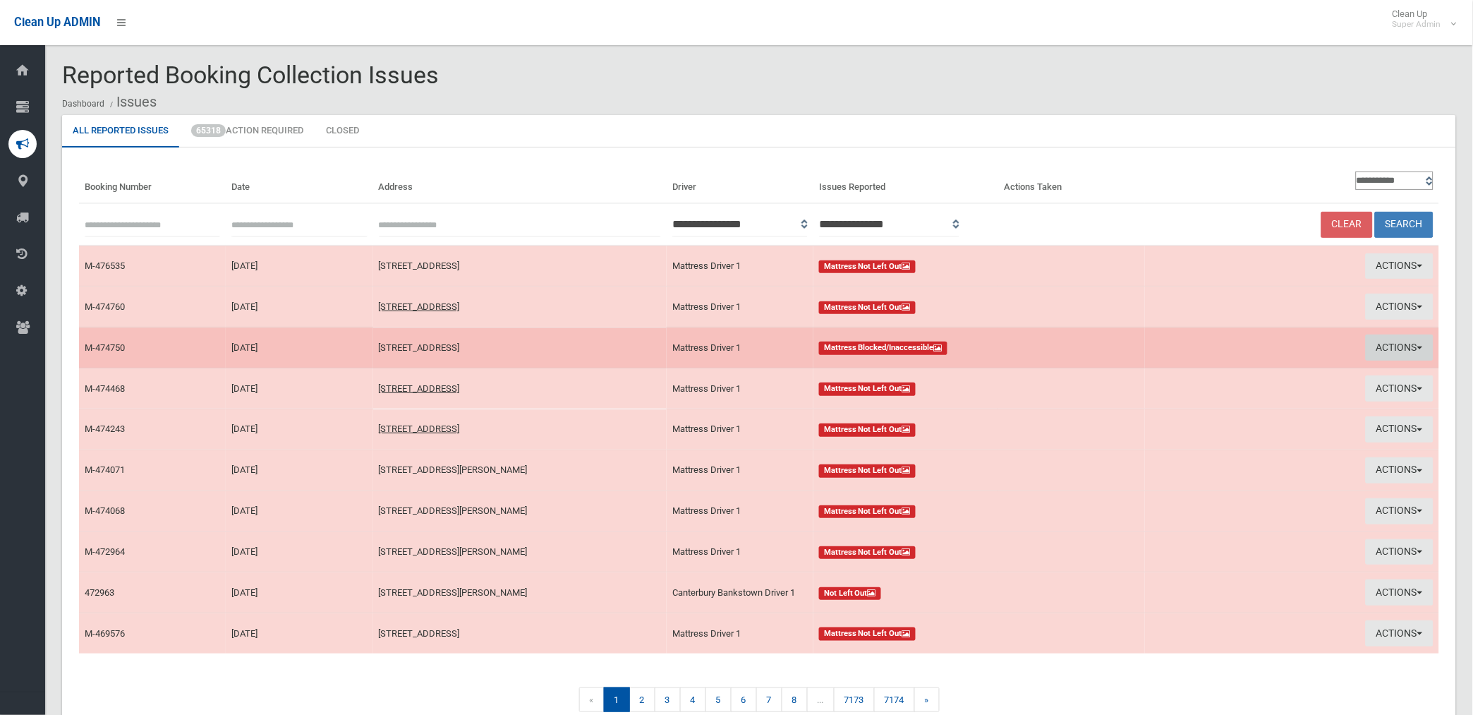
click at [1383, 349] on button "Actions" at bounding box center [1400, 347] width 68 height 26
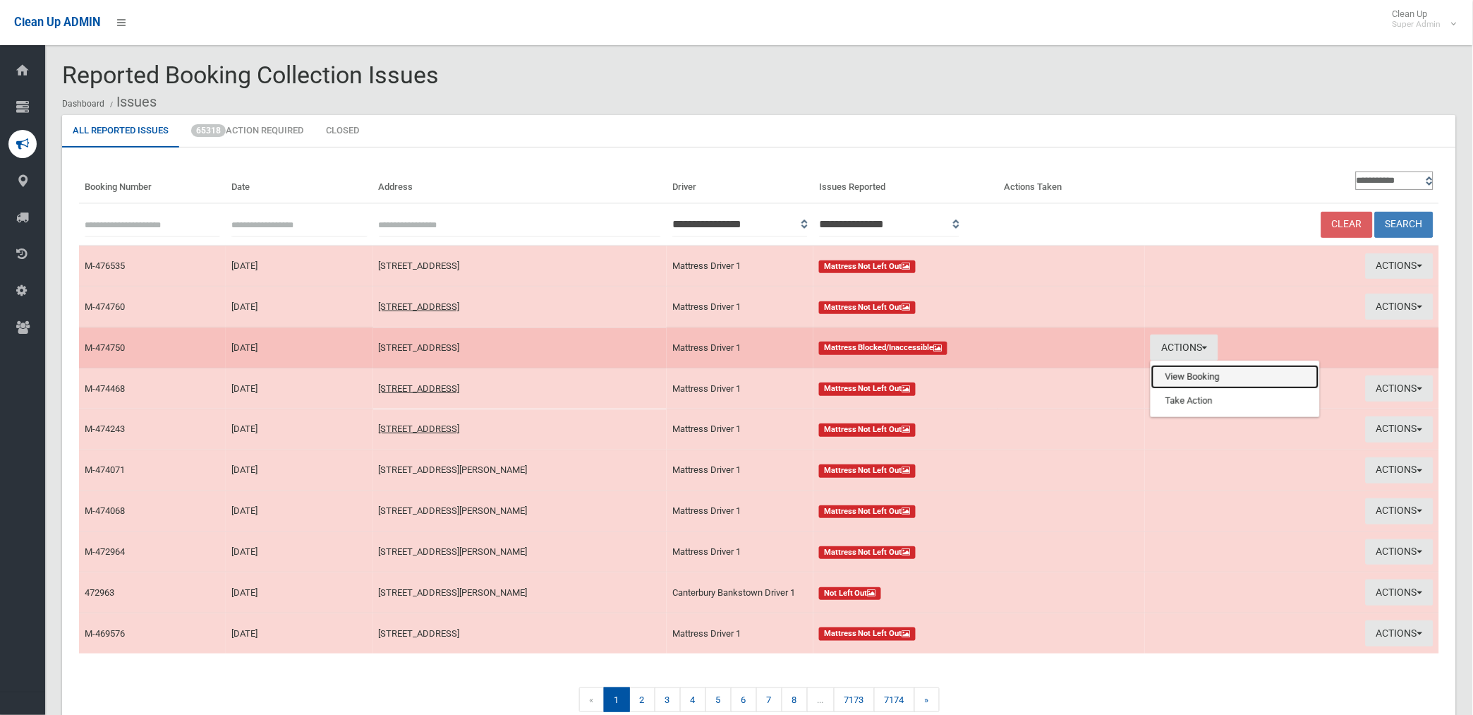
click at [1202, 377] on link "View Booking" at bounding box center [1235, 377] width 168 height 24
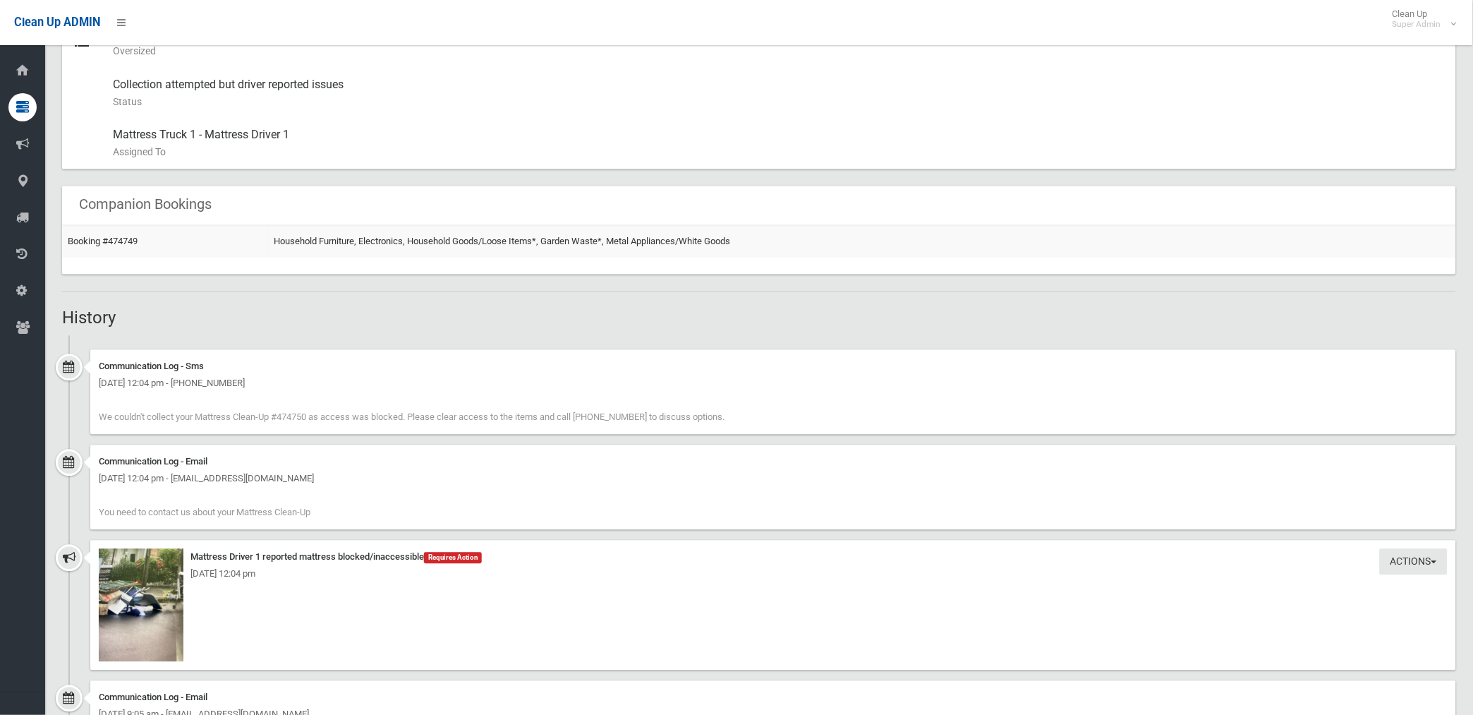
scroll to position [940, 0]
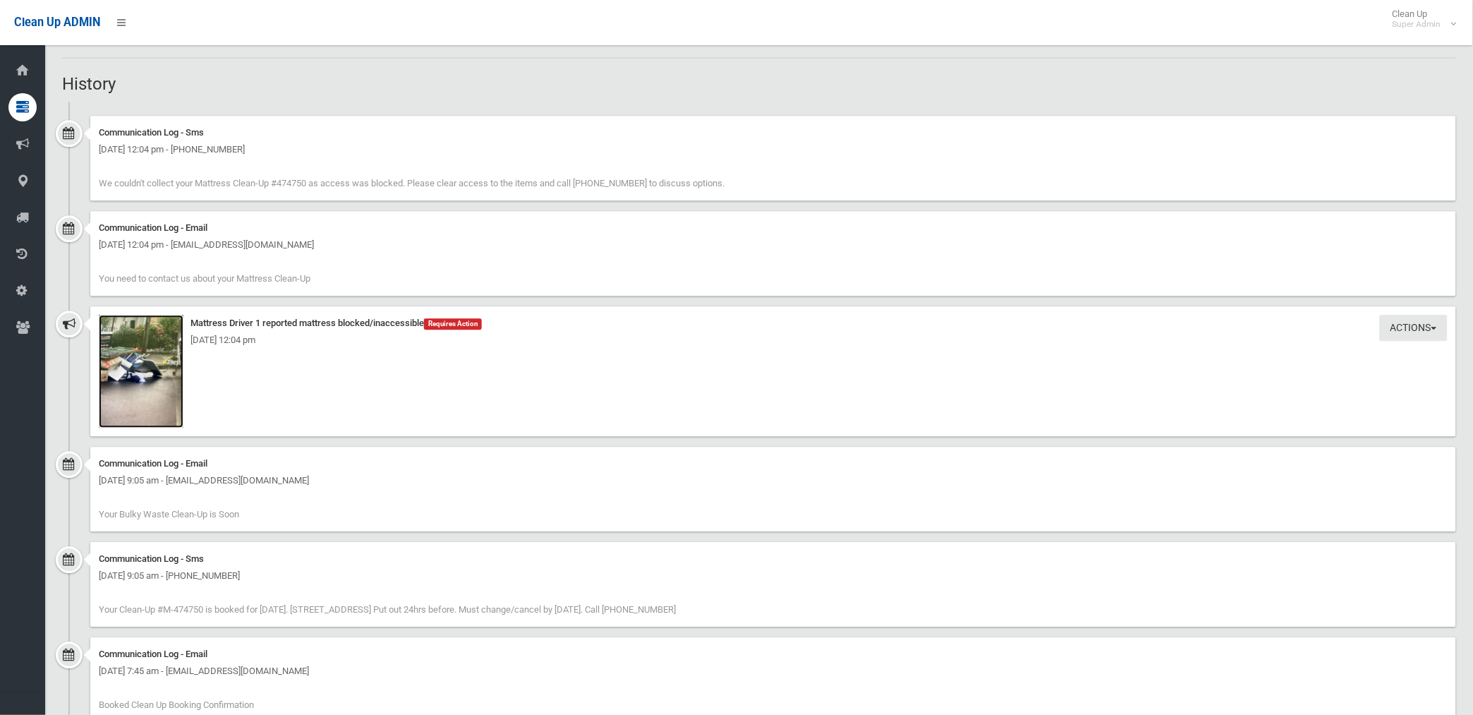
click at [154, 399] on img at bounding box center [141, 371] width 85 height 113
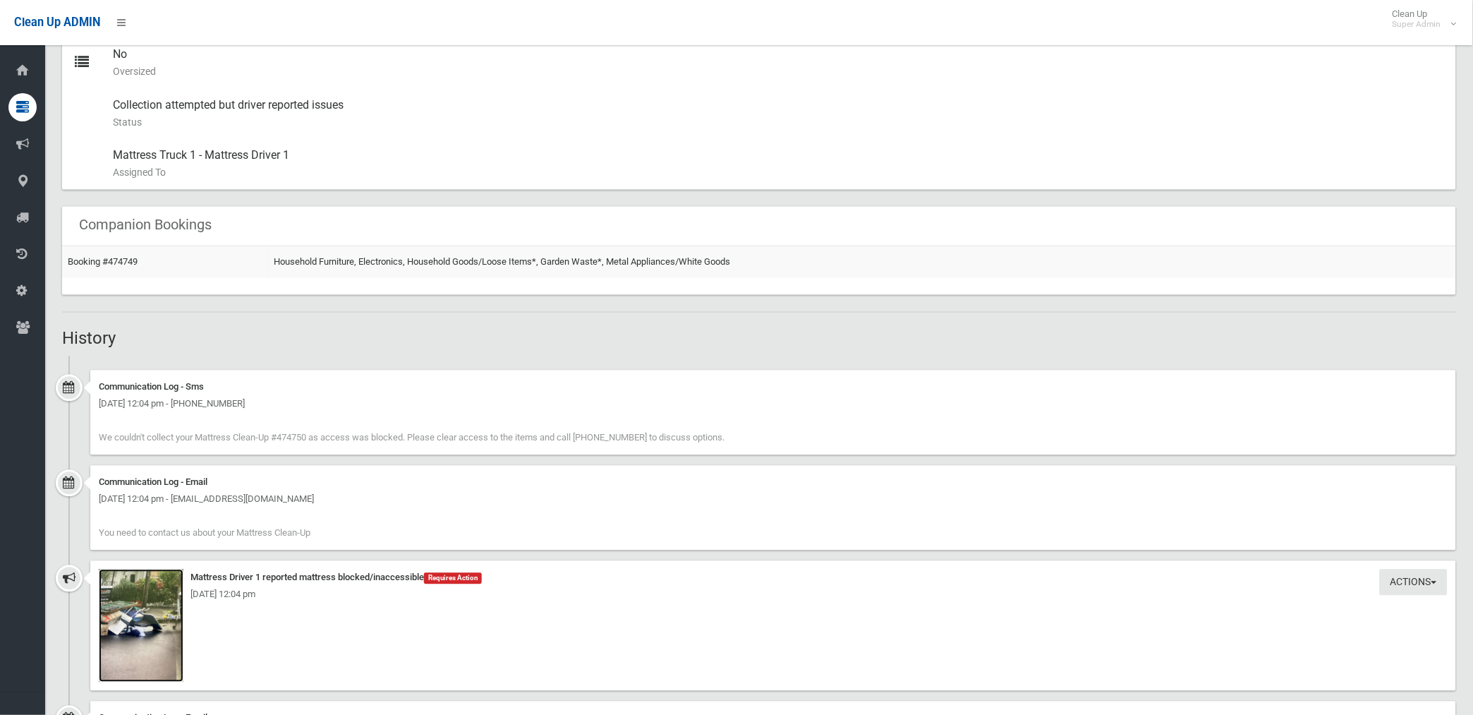
scroll to position [626, 0]
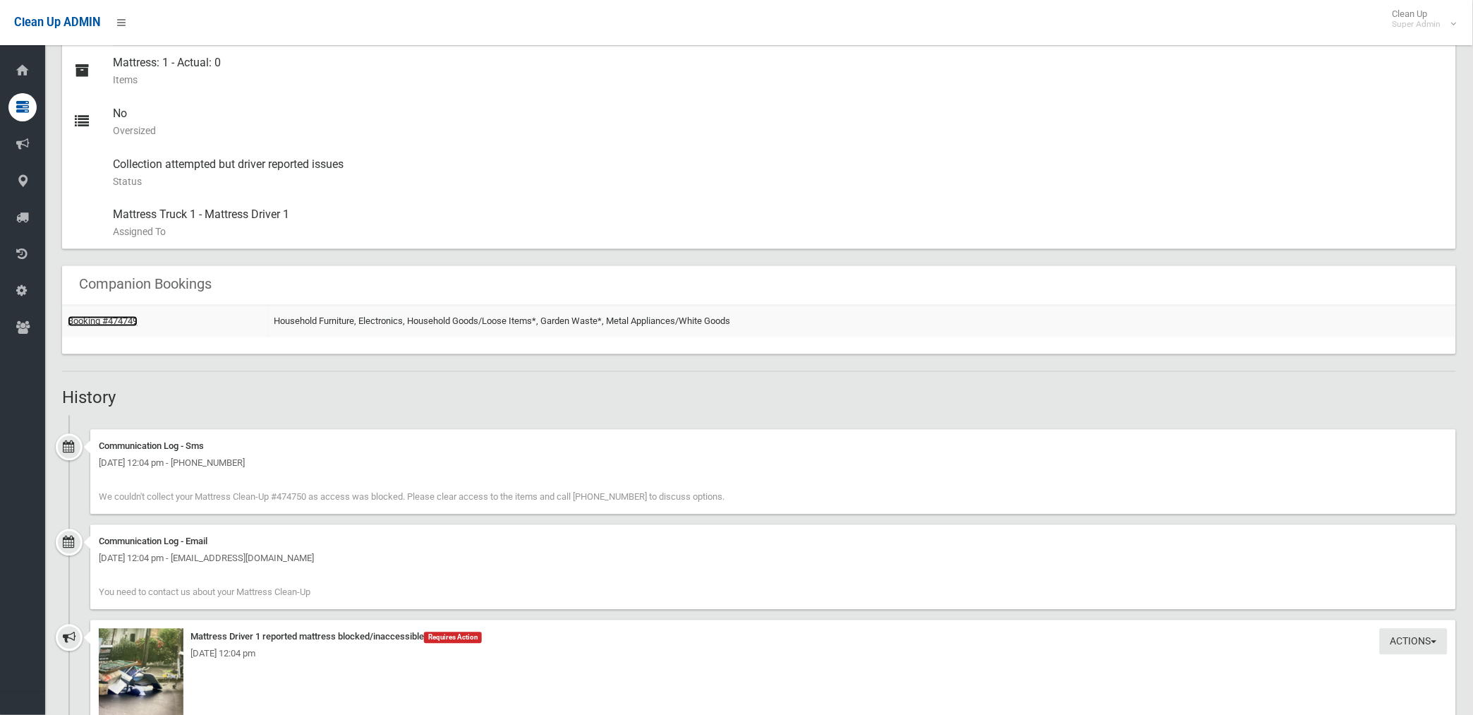
click at [113, 322] on link "Booking #474749" at bounding box center [103, 321] width 70 height 11
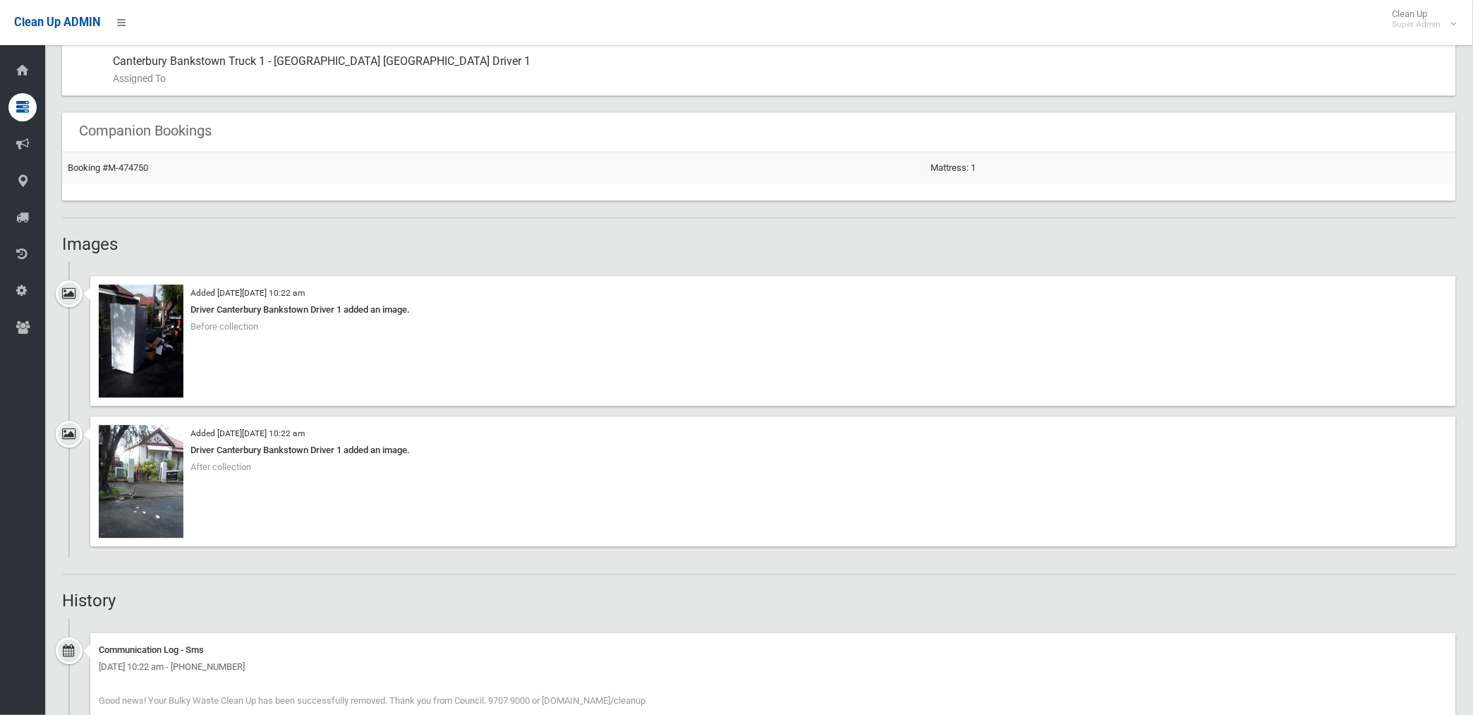
scroll to position [862, 0]
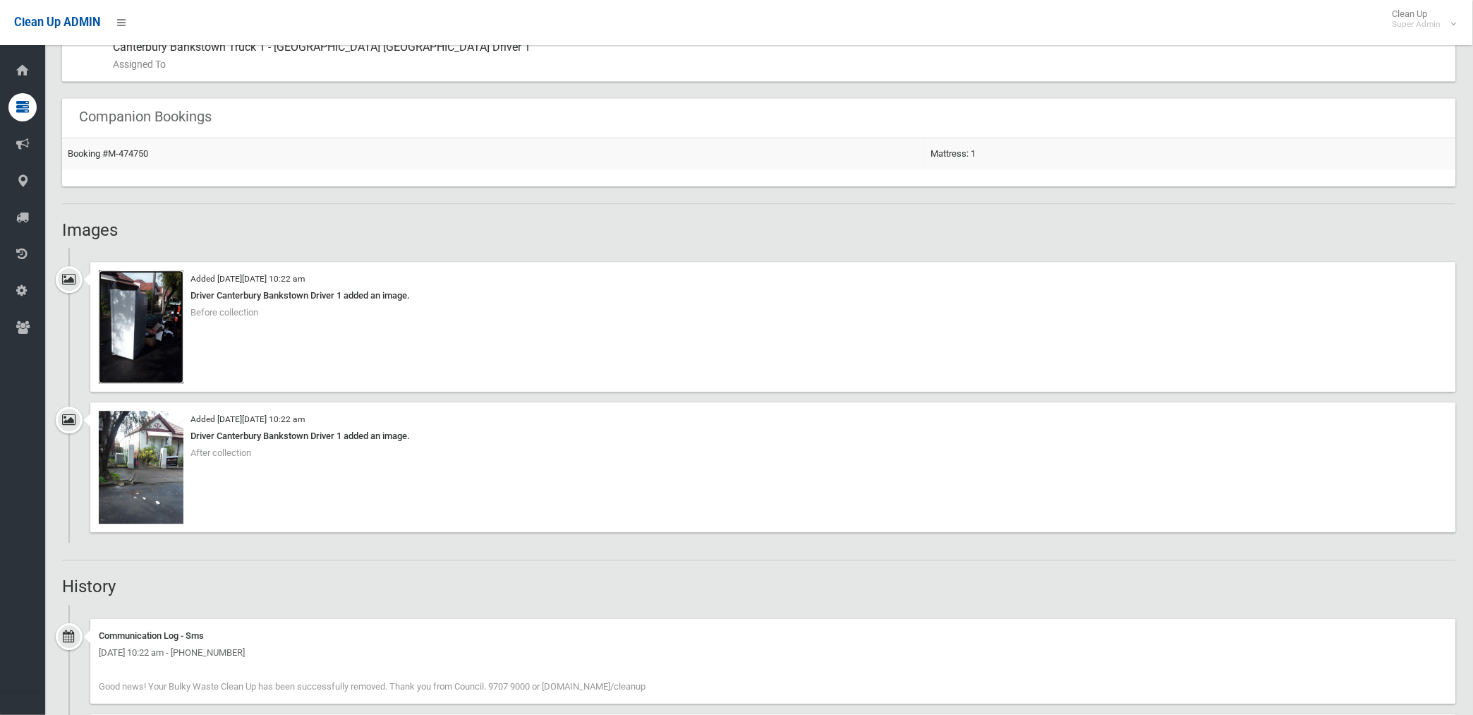
click at [164, 344] on img at bounding box center [141, 326] width 85 height 113
click at [158, 477] on img at bounding box center [141, 467] width 85 height 113
